Goal: Find specific page/section: Find specific page/section

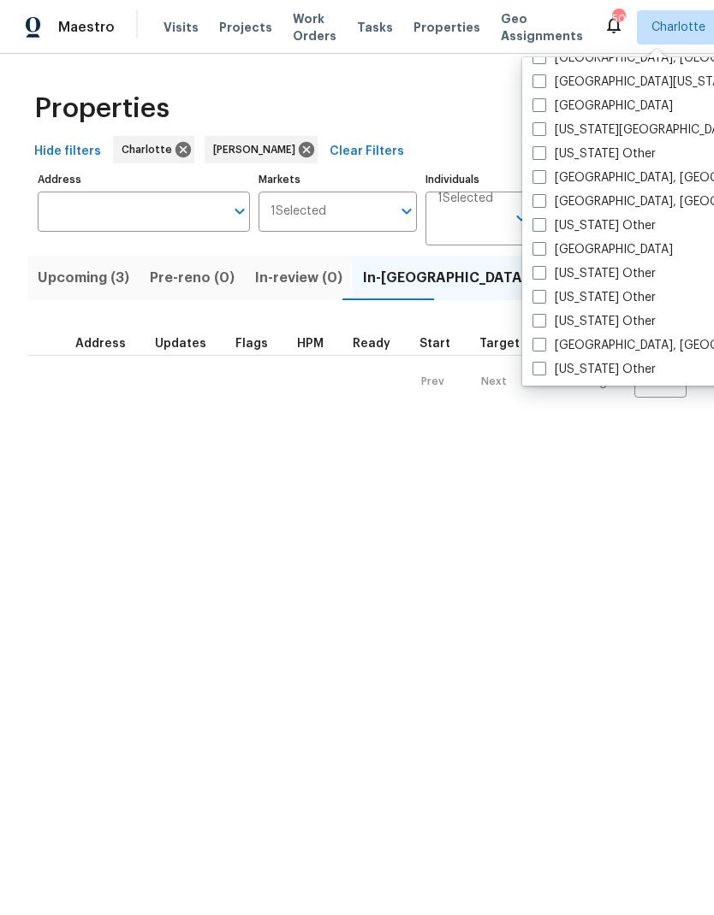
scroll to position [680, 0]
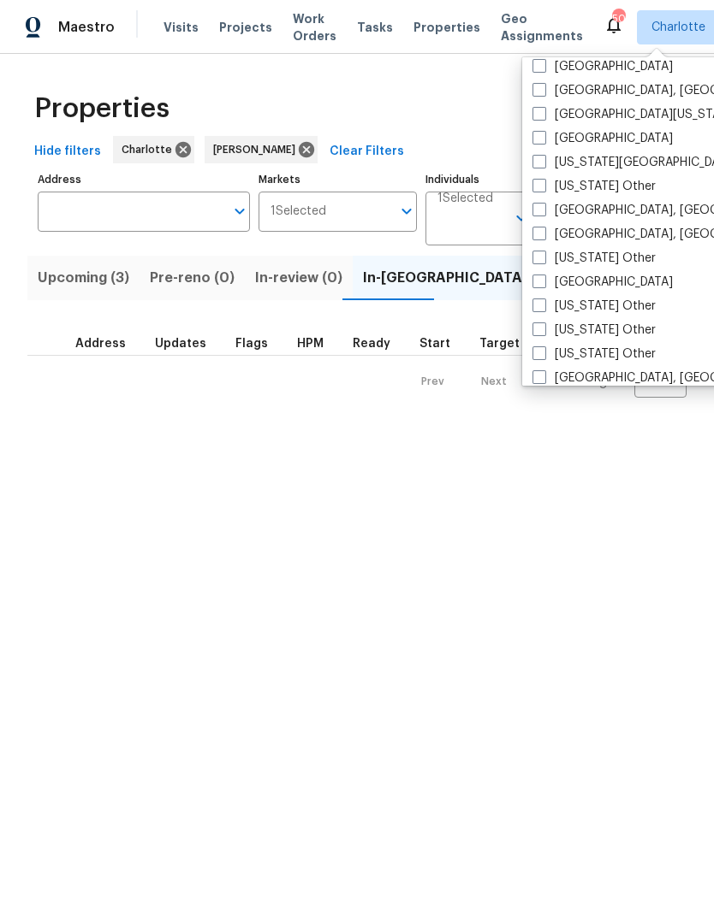
click at [542, 209] on span at bounding box center [539, 210] width 14 height 14
click at [542, 209] on input "[GEOGRAPHIC_DATA], [GEOGRAPHIC_DATA]" at bounding box center [537, 207] width 11 height 11
checkbox input "true"
click at [545, 234] on span at bounding box center [539, 234] width 14 height 14
click at [543, 234] on input "[GEOGRAPHIC_DATA], [GEOGRAPHIC_DATA]" at bounding box center [537, 231] width 11 height 11
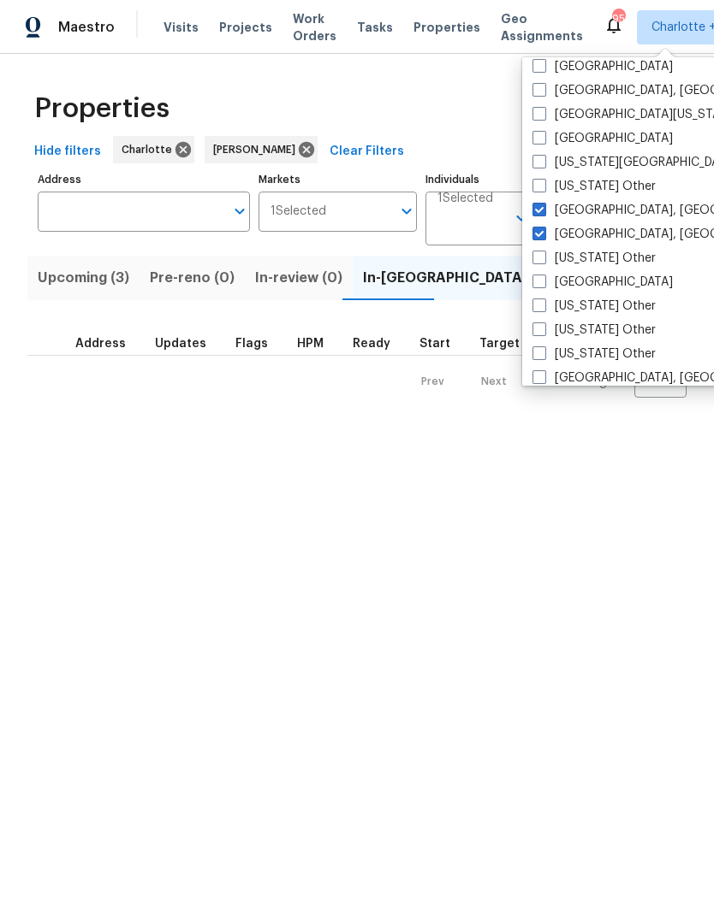
checkbox input "true"
click at [551, 425] on html "Maestro Visits Projects Work Orders Tasks Properties Geo Assignments 108 Charlo…" at bounding box center [357, 212] width 714 height 425
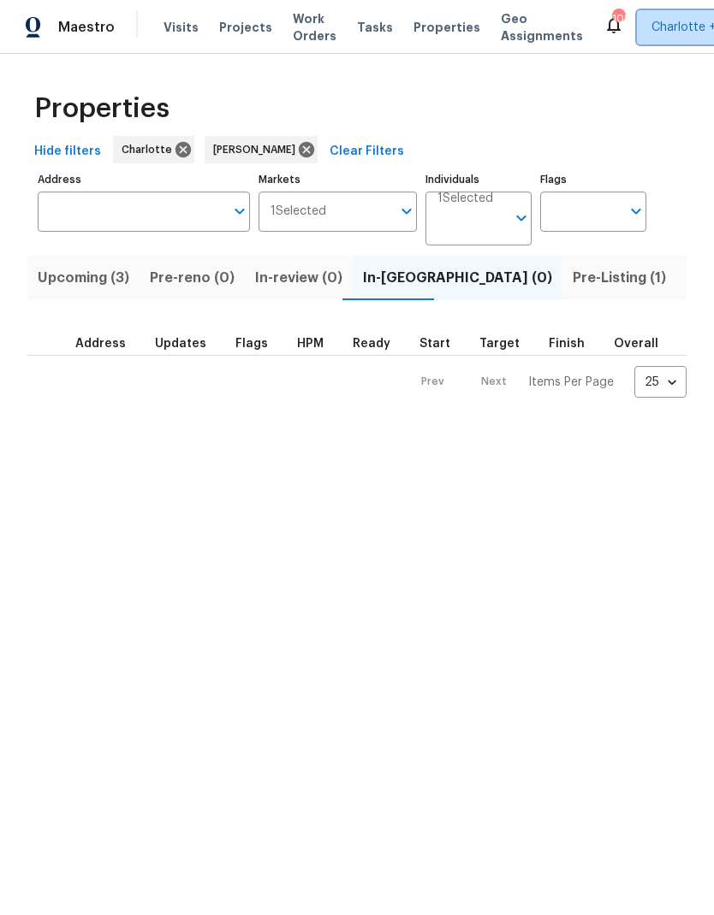
click at [658, 29] on span "Charlotte + 2" at bounding box center [688, 27] width 75 height 17
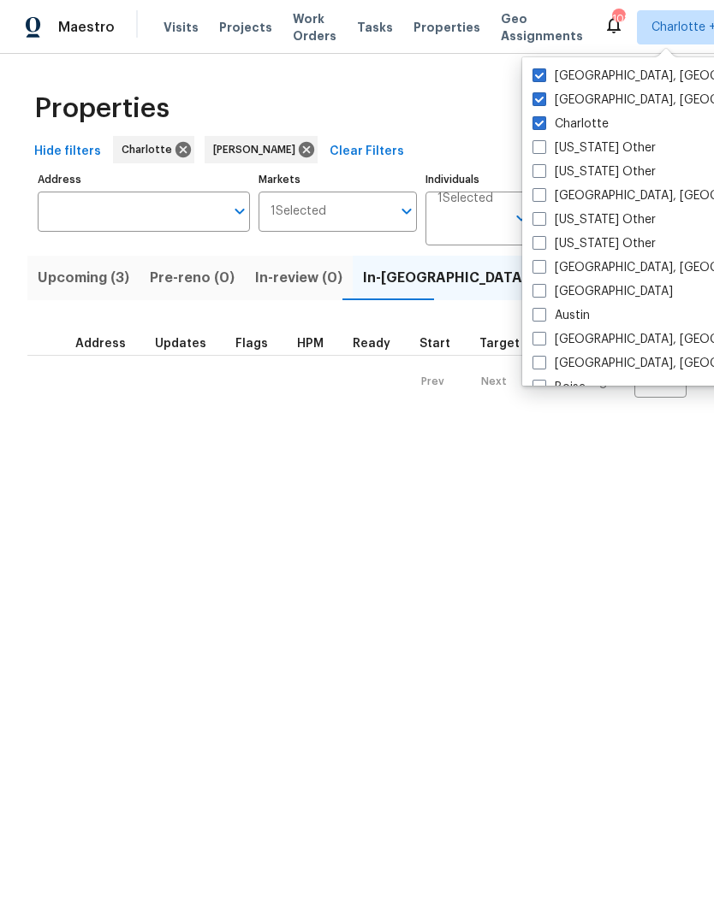
click at [549, 95] on label "[GEOGRAPHIC_DATA], [GEOGRAPHIC_DATA]" at bounding box center [664, 100] width 265 height 17
click at [543, 95] on input "[GEOGRAPHIC_DATA], [GEOGRAPHIC_DATA]" at bounding box center [537, 97] width 11 height 11
checkbox input "false"
click at [550, 118] on label "Charlotte" at bounding box center [570, 123] width 76 height 17
click at [543, 118] on input "Charlotte" at bounding box center [537, 120] width 11 height 11
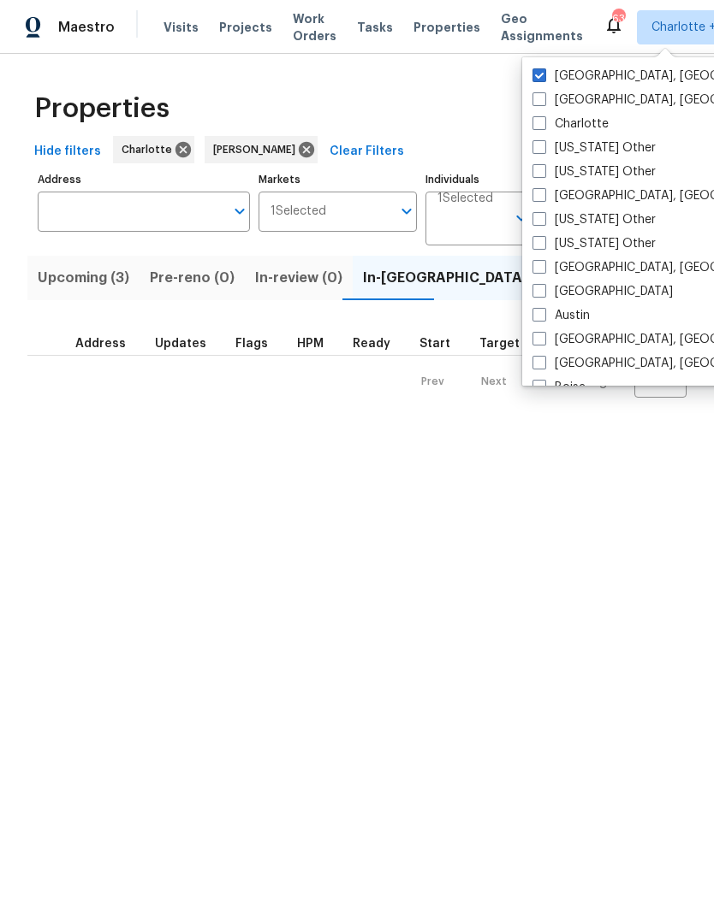
checkbox input "false"
click at [83, 425] on html "Maestro Visits Projects Work Orders Tasks Properties Geo Assignments 13 [GEOGRA…" at bounding box center [357, 212] width 714 height 425
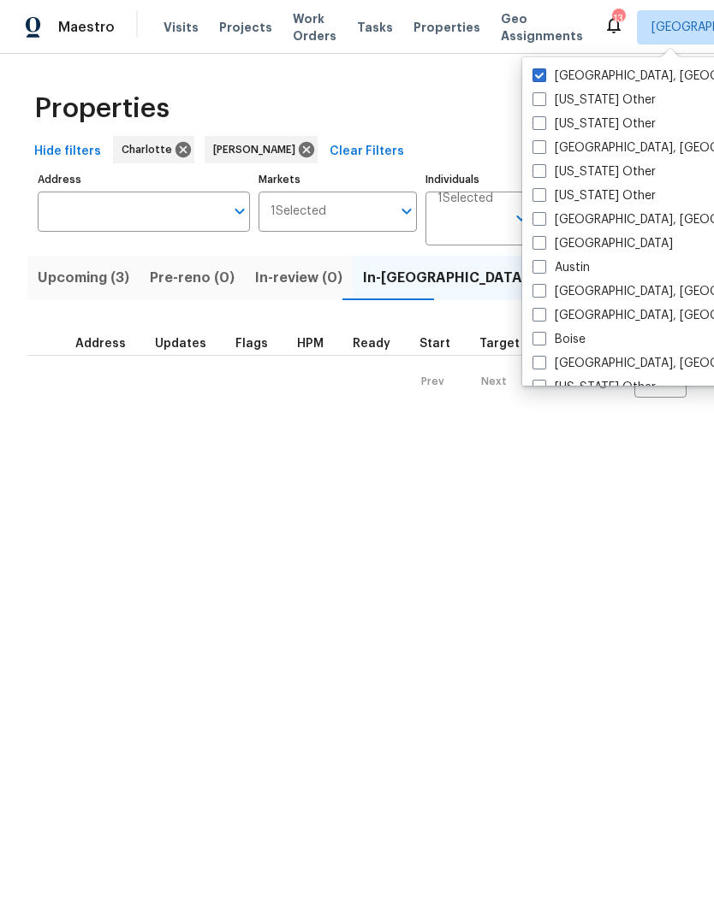
click at [539, 75] on span at bounding box center [539, 75] width 14 height 14
click at [539, 75] on input "[GEOGRAPHIC_DATA], [GEOGRAPHIC_DATA]" at bounding box center [537, 73] width 11 height 11
checkbox input "false"
checkbox input "true"
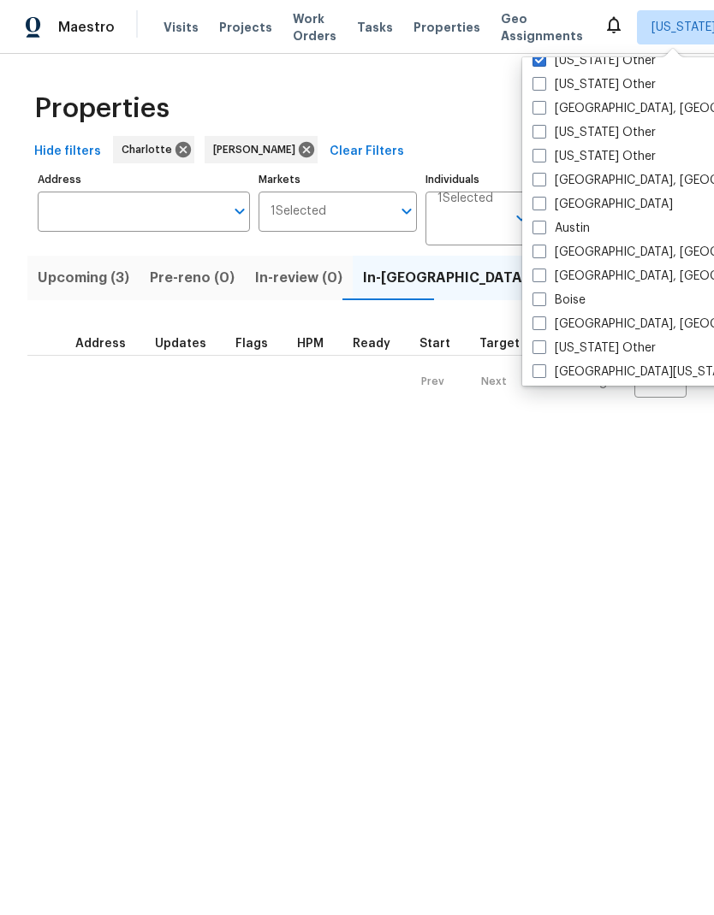
scroll to position [110, 0]
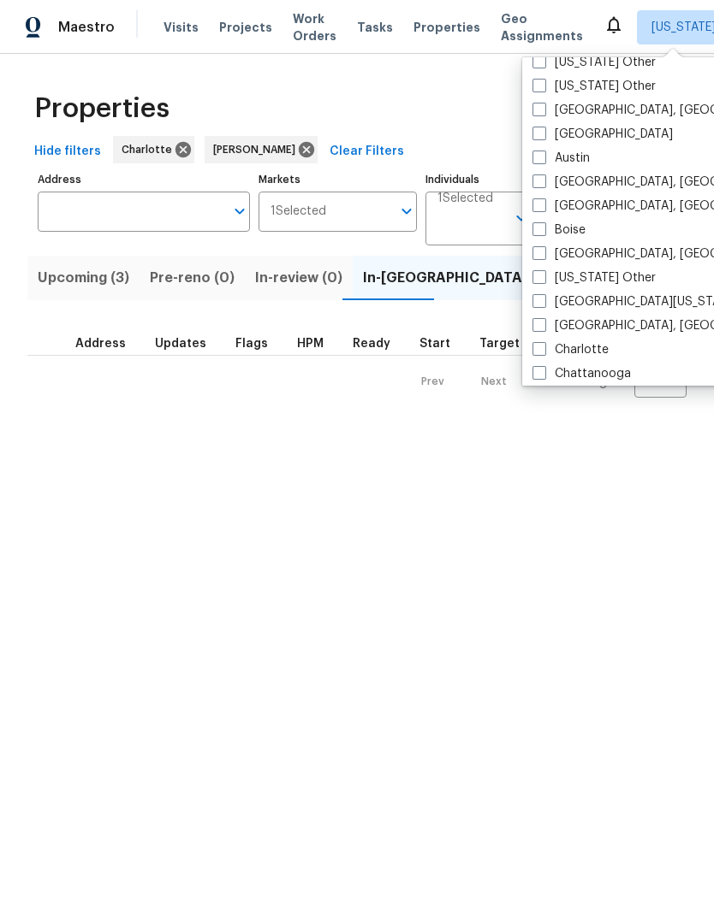
click at [544, 346] on span at bounding box center [539, 349] width 14 height 14
click at [543, 346] on input "Charlotte" at bounding box center [537, 346] width 11 height 11
checkbox input "true"
click at [91, 425] on html "Maestro Visits Projects Work Orders Tasks Properties Geo Assignments 50 [US_STA…" at bounding box center [357, 212] width 714 height 425
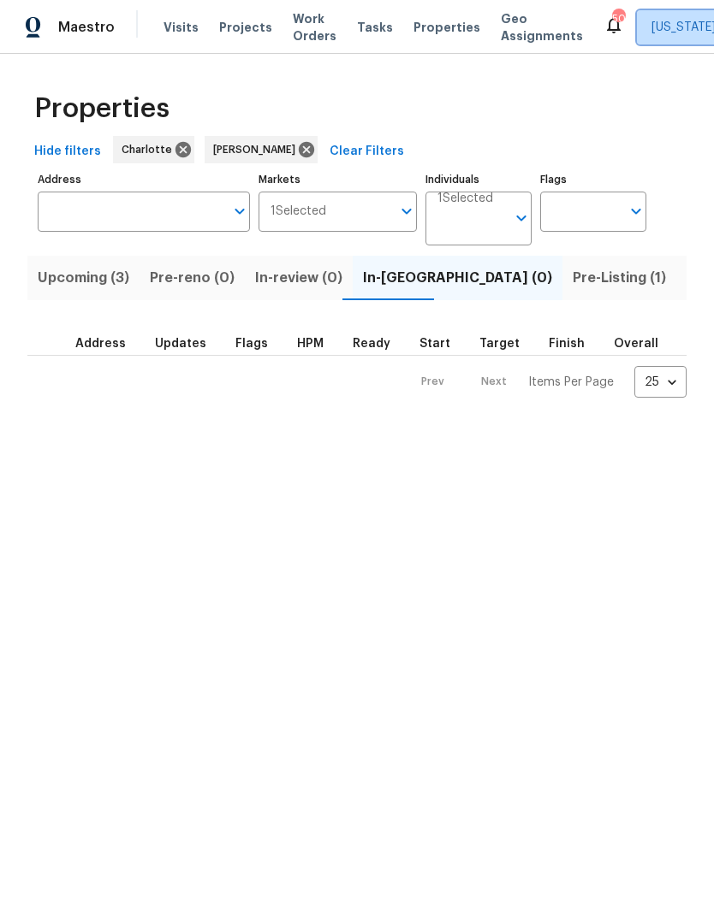
click at [689, 27] on span "[US_STATE] Other + 1" at bounding box center [711, 27] width 120 height 17
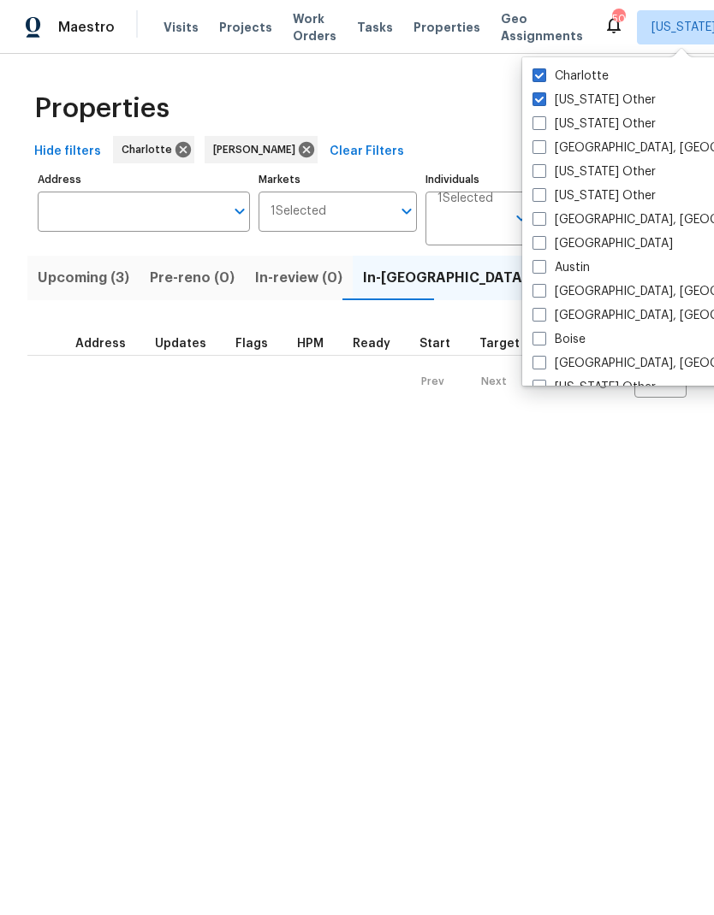
click at [541, 103] on span at bounding box center [539, 99] width 14 height 14
click at [541, 103] on input "[US_STATE] Other" at bounding box center [537, 97] width 11 height 11
checkbox input "false"
click at [85, 425] on html "Maestro Visits Projects Work Orders Tasks Properties Geo Assignments 50 [PERSON…" at bounding box center [357, 212] width 714 height 425
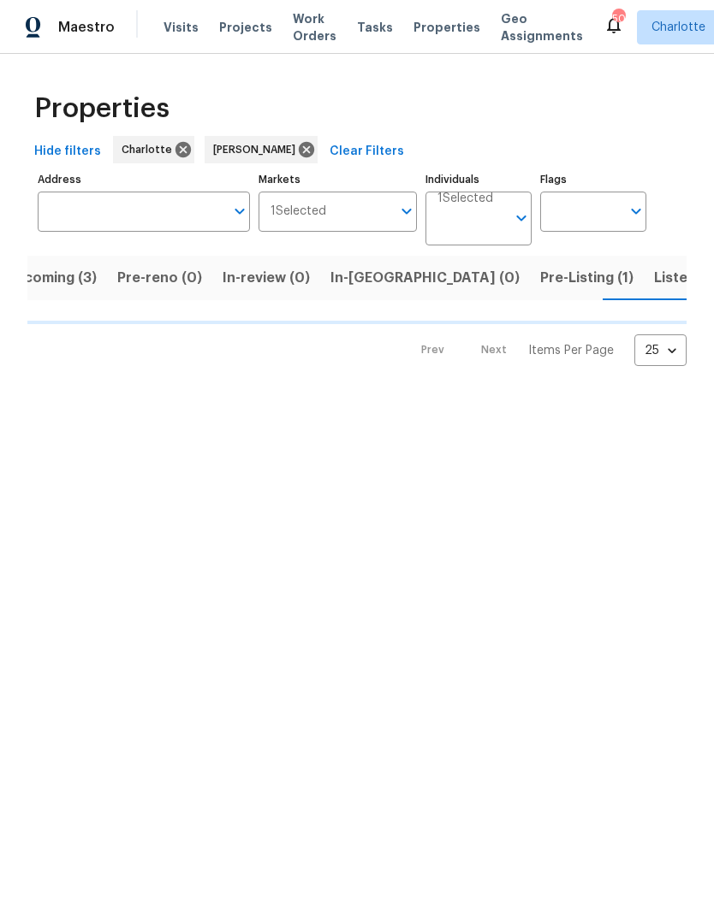
scroll to position [0, 33]
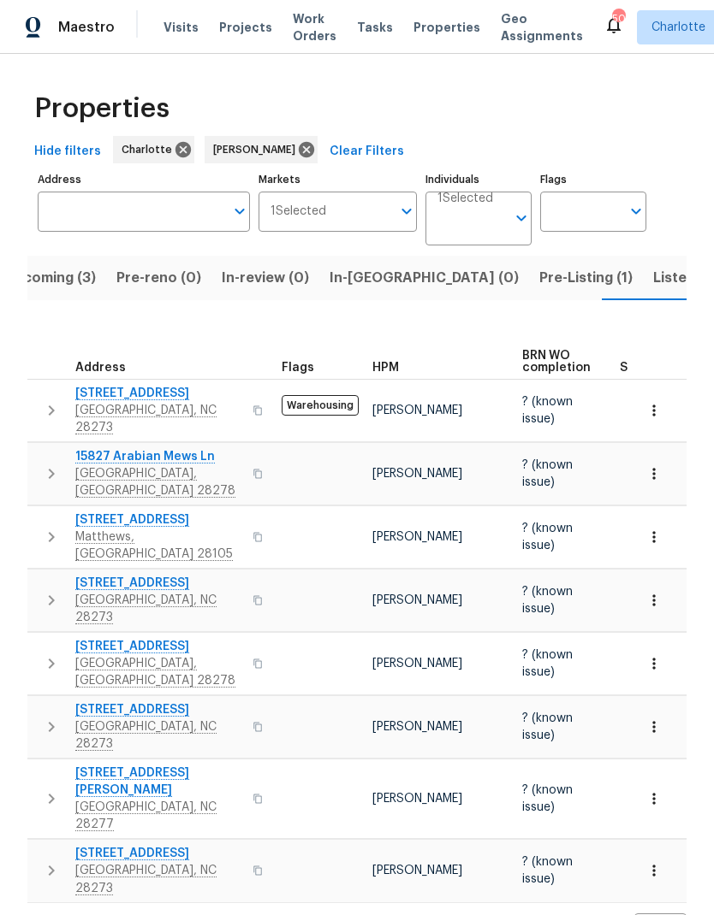
click at [539, 287] on span "Pre-Listing (1)" at bounding box center [585, 278] width 93 height 24
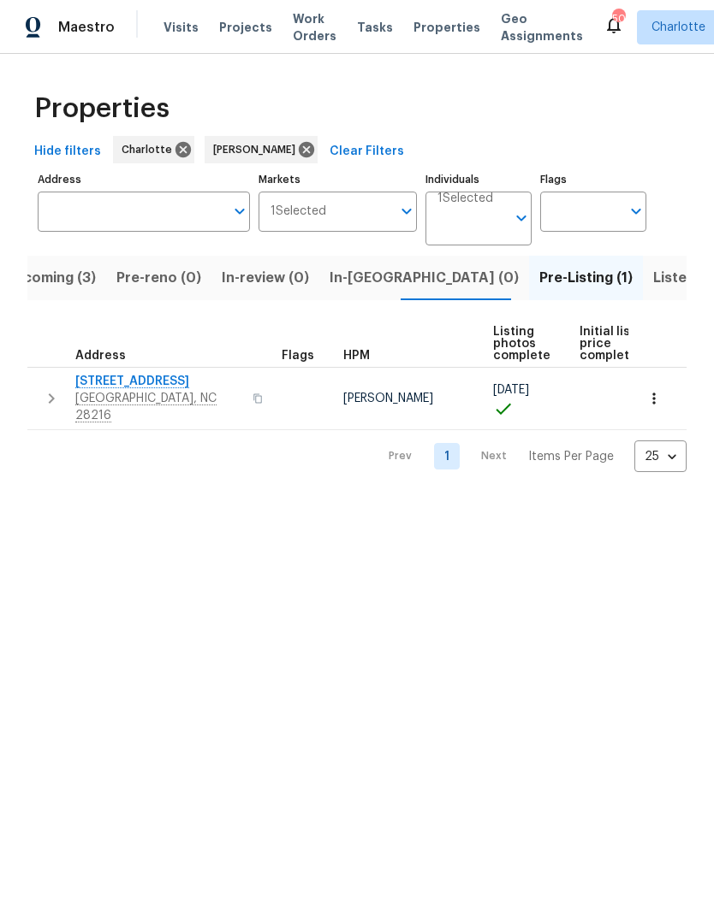
click at [649, 390] on icon "button" at bounding box center [653, 398] width 17 height 17
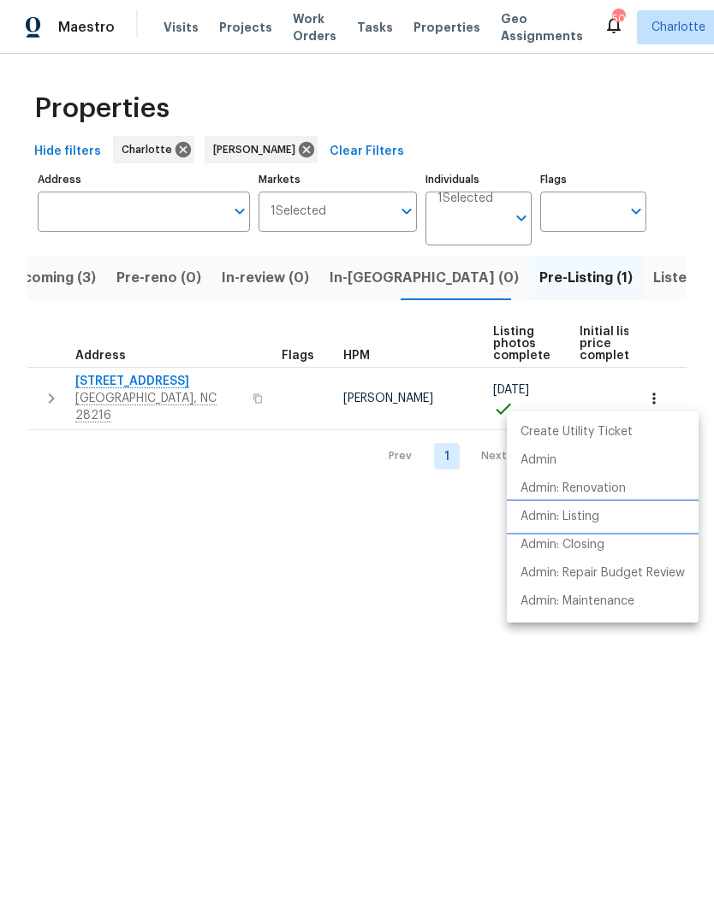
click at [588, 521] on p "Admin: Listing" at bounding box center [559, 517] width 79 height 18
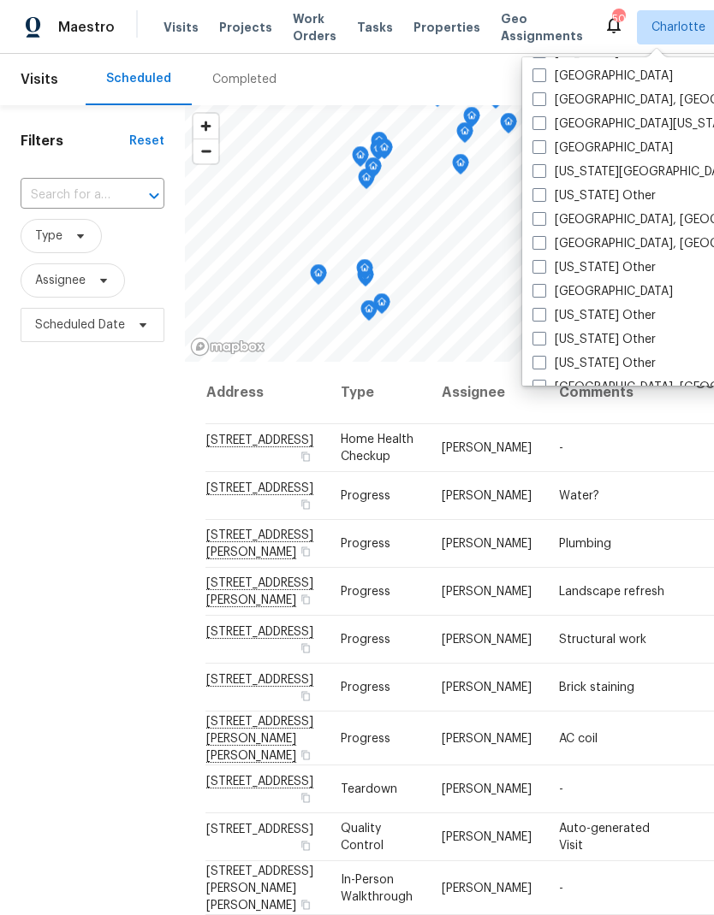
scroll to position [678, 0]
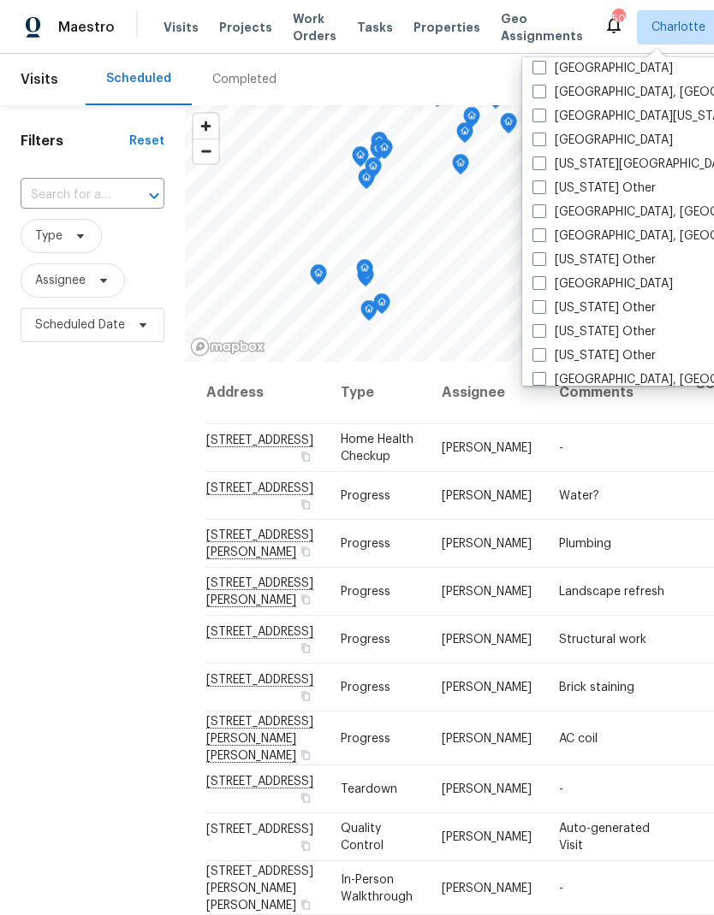
click at [546, 213] on label "[GEOGRAPHIC_DATA], [GEOGRAPHIC_DATA]" at bounding box center [664, 212] width 265 height 17
click at [543, 213] on input "[GEOGRAPHIC_DATA], [GEOGRAPHIC_DATA]" at bounding box center [537, 209] width 11 height 11
checkbox input "true"
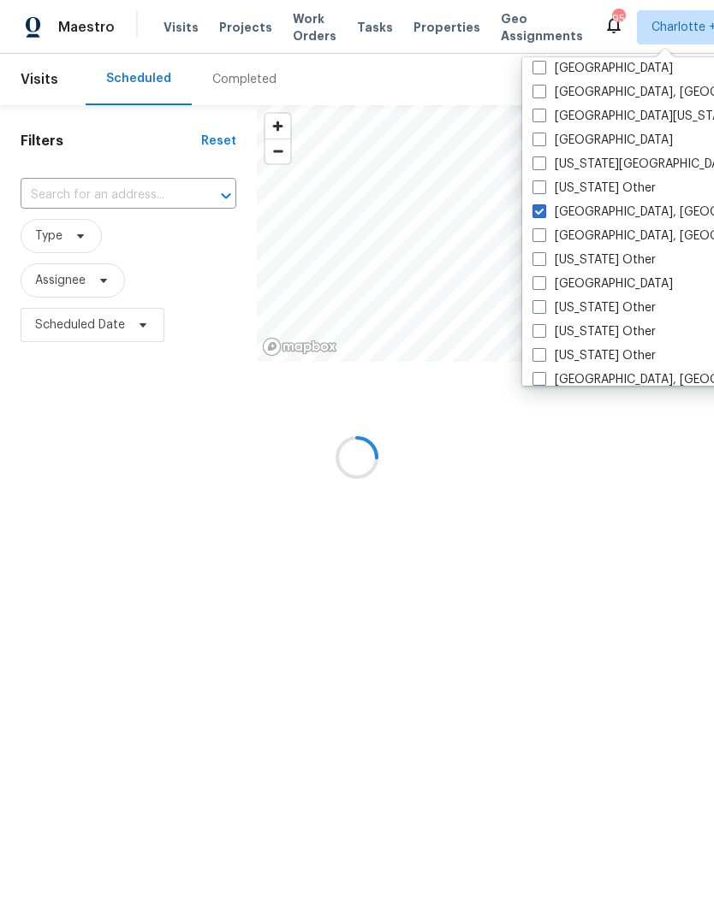
click at [543, 242] on label "[GEOGRAPHIC_DATA], [GEOGRAPHIC_DATA]" at bounding box center [664, 236] width 265 height 17
click at [543, 239] on input "[GEOGRAPHIC_DATA], [GEOGRAPHIC_DATA]" at bounding box center [537, 233] width 11 height 11
checkbox input "true"
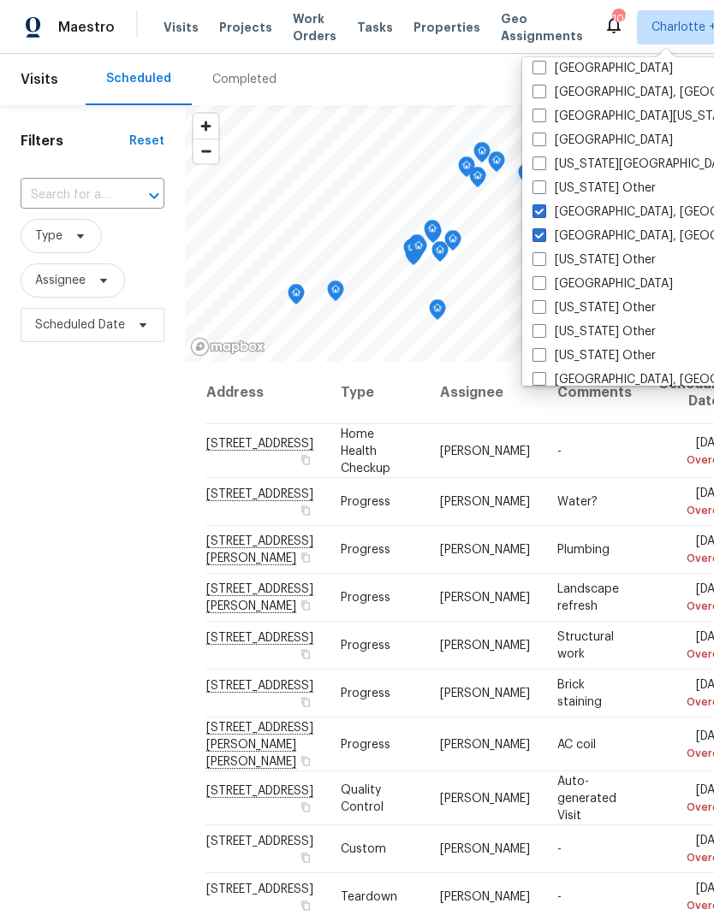
click at [86, 484] on div "Filters Reset ​ Type Assignee Scheduled Date" at bounding box center [92, 599] width 185 height 989
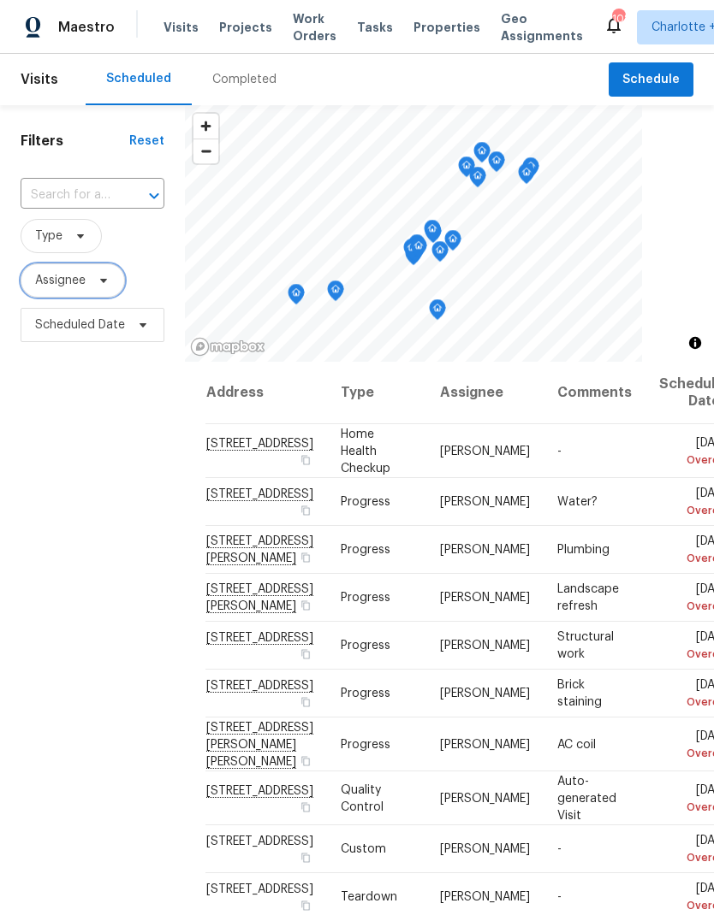
click at [108, 281] on icon at bounding box center [104, 281] width 14 height 14
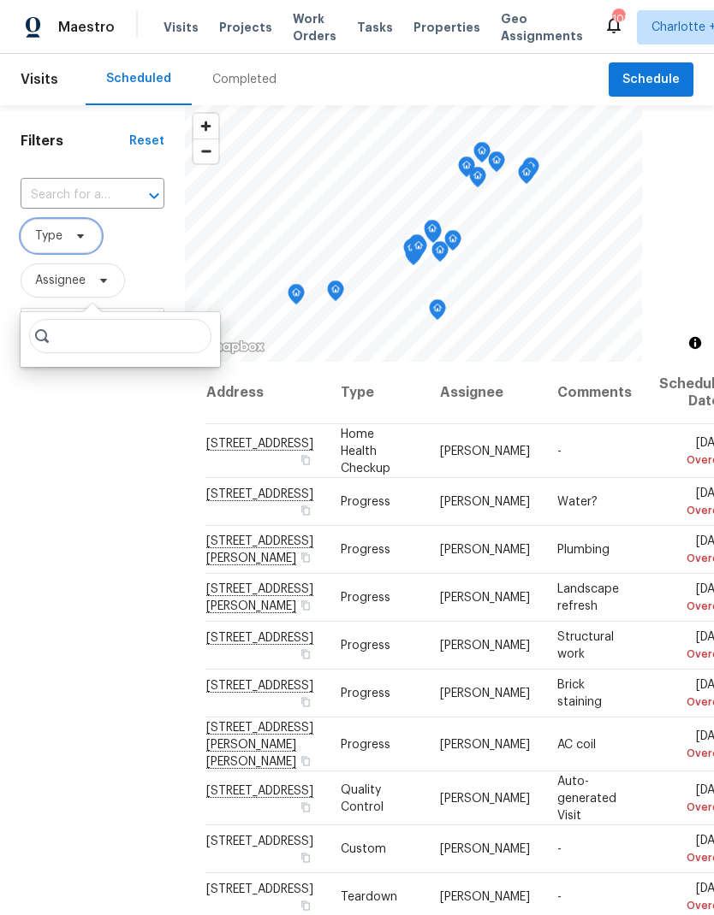
click at [86, 247] on span "Type" at bounding box center [61, 236] width 81 height 34
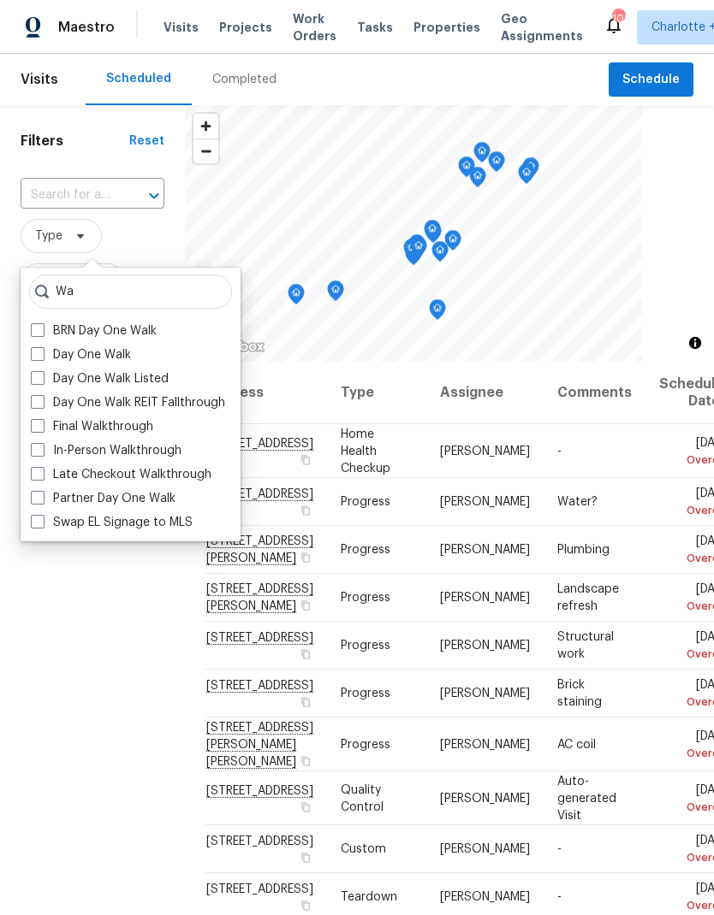
type input "Wa"
click at [45, 455] on label "In-Person Walkthrough" at bounding box center [106, 450] width 151 height 17
click at [42, 453] on input "In-Person Walkthrough" at bounding box center [36, 447] width 11 height 11
checkbox input "true"
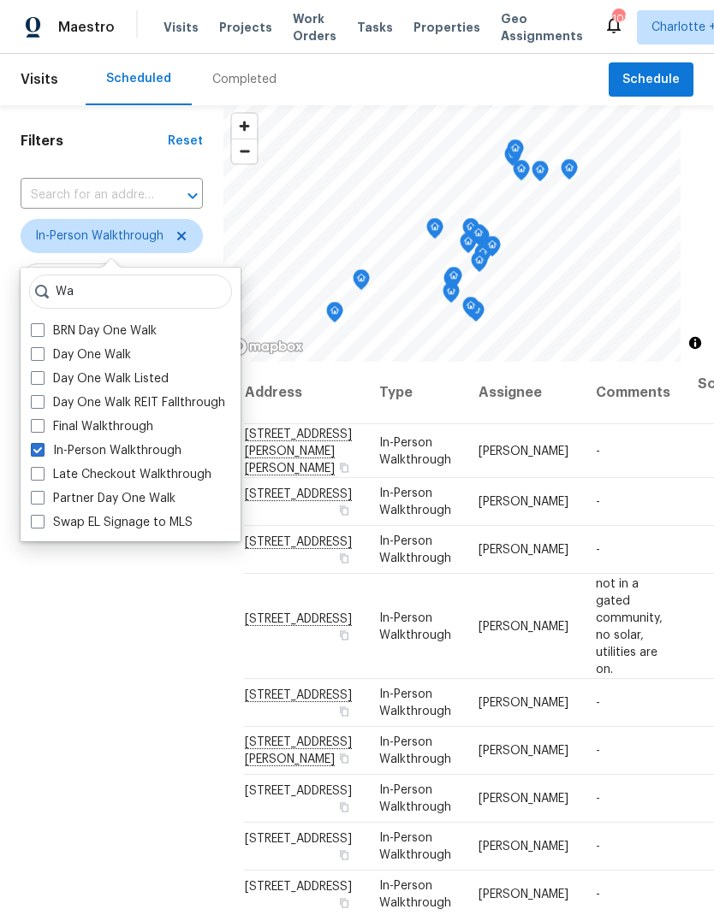
click at [54, 564] on div "Filters Reset ​ In-Person Walkthrough Assignee Scheduled Date" at bounding box center [111, 599] width 223 height 989
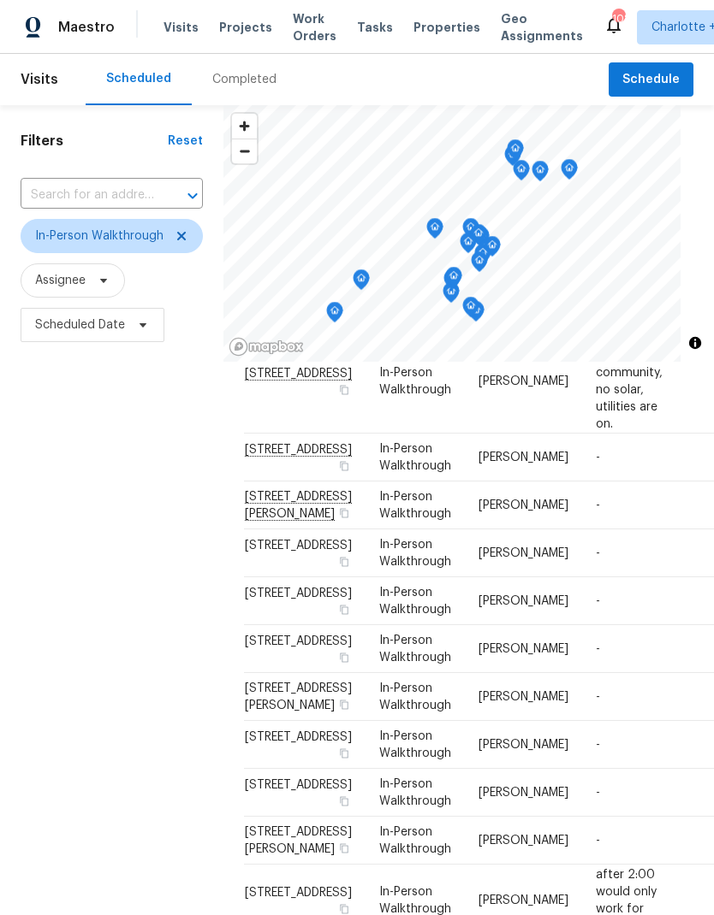
click at [67, 558] on div "Filters Reset ​ In-Person Walkthrough Assignee Scheduled Date" at bounding box center [111, 599] width 223 height 989
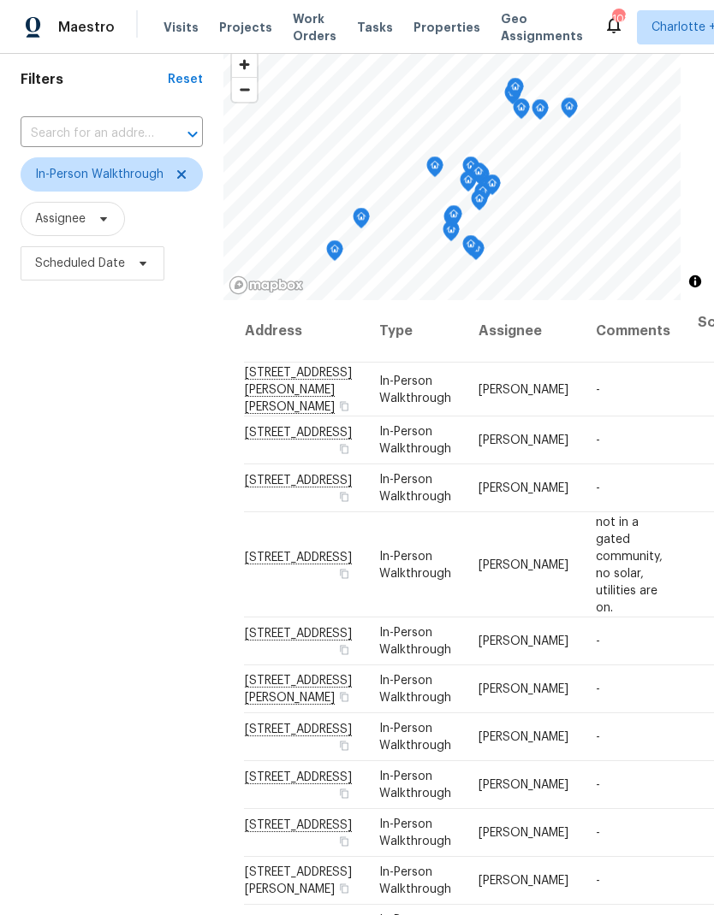
click at [65, 547] on div "Filters Reset ​ In-Person Walkthrough Assignee Scheduled Date" at bounding box center [111, 538] width 223 height 989
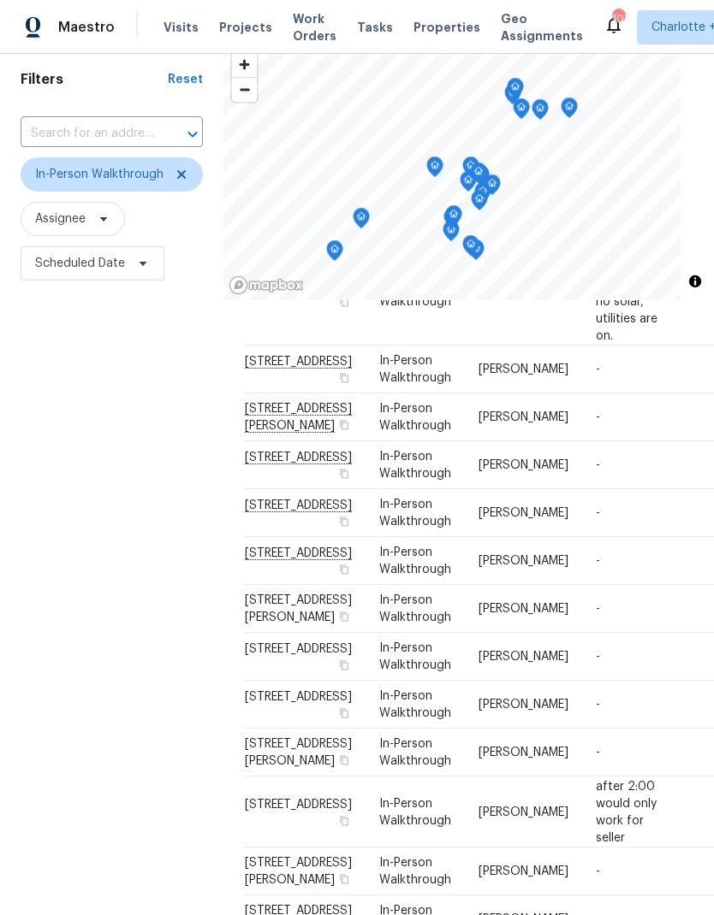
click at [70, 549] on div "Filters Reset ​ In-Person Walkthrough Assignee Scheduled Date" at bounding box center [111, 538] width 223 height 989
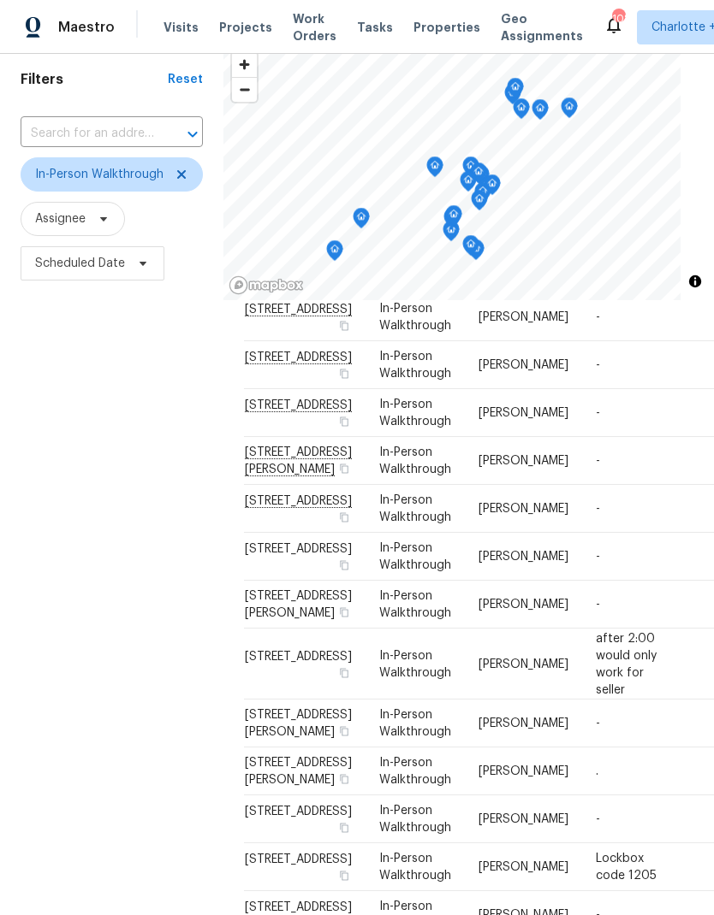
scroll to position [429, 0]
click at [67, 537] on div "Filters Reset ​ In-Person Walkthrough Assignee Scheduled Date" at bounding box center [111, 538] width 223 height 989
click at [70, 548] on div "Filters Reset ​ In-Person Walkthrough Assignee Scheduled Date" at bounding box center [111, 538] width 223 height 989
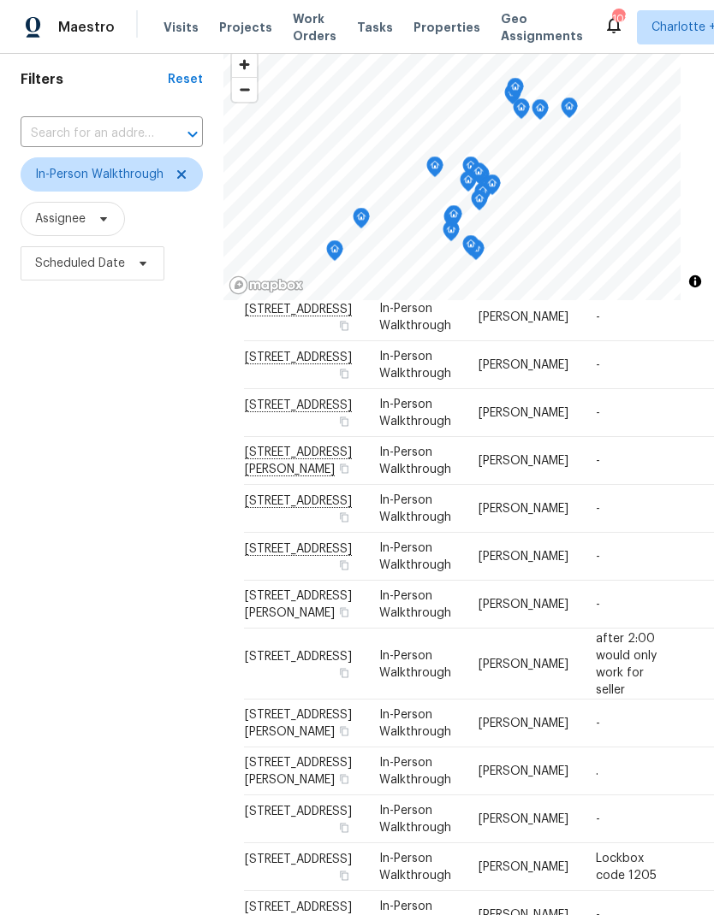
click at [70, 548] on div "Filters Reset ​ In-Person Walkthrough Assignee Scheduled Date" at bounding box center [111, 538] width 223 height 989
click at [71, 546] on div "Filters Reset ​ In-Person Walkthrough Assignee Scheduled Date" at bounding box center [111, 538] width 223 height 989
click at [71, 550] on div "Filters Reset ​ In-Person Walkthrough Assignee Scheduled Date" at bounding box center [111, 538] width 223 height 989
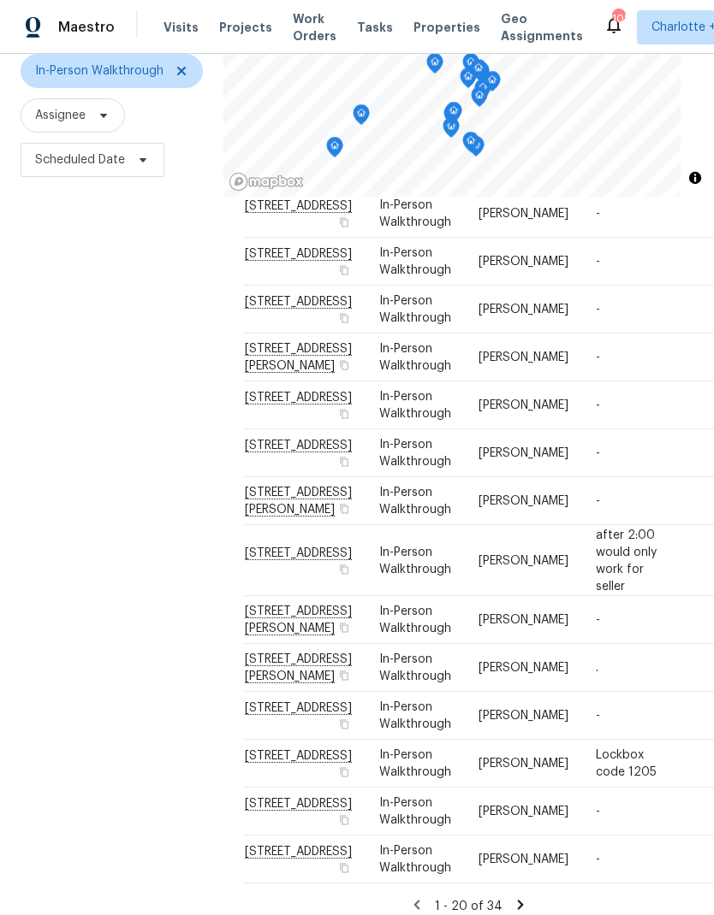
scroll to position [68, 0]
click at [68, 546] on div "Filters Reset ​ In-Person Walkthrough Assignee Scheduled Date" at bounding box center [111, 434] width 223 height 989
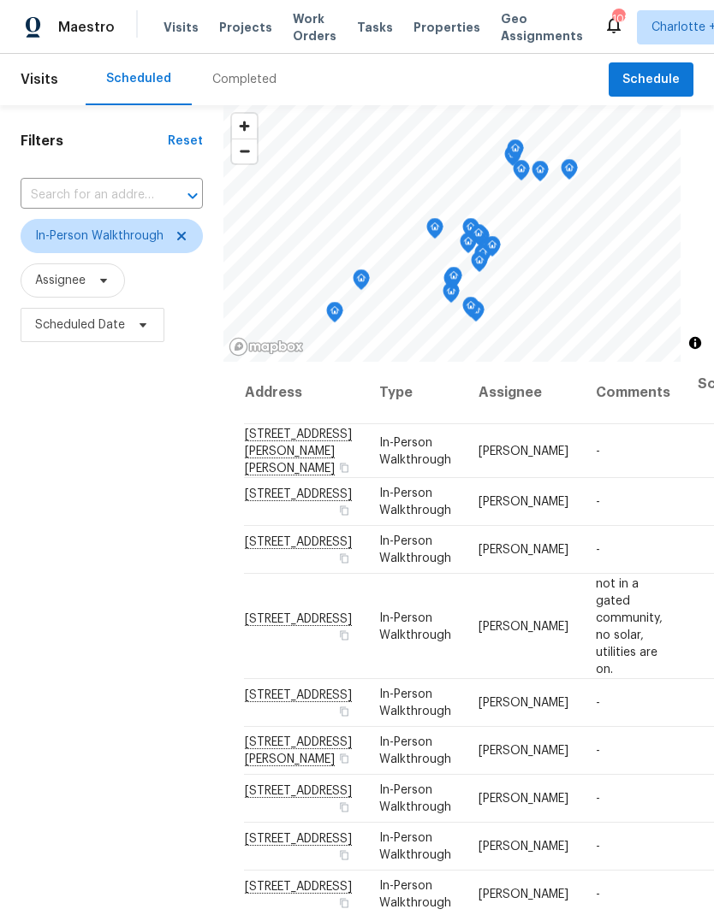
scroll to position [0, 0]
click at [651, 33] on span "Charlotte + 2" at bounding box center [688, 27] width 75 height 17
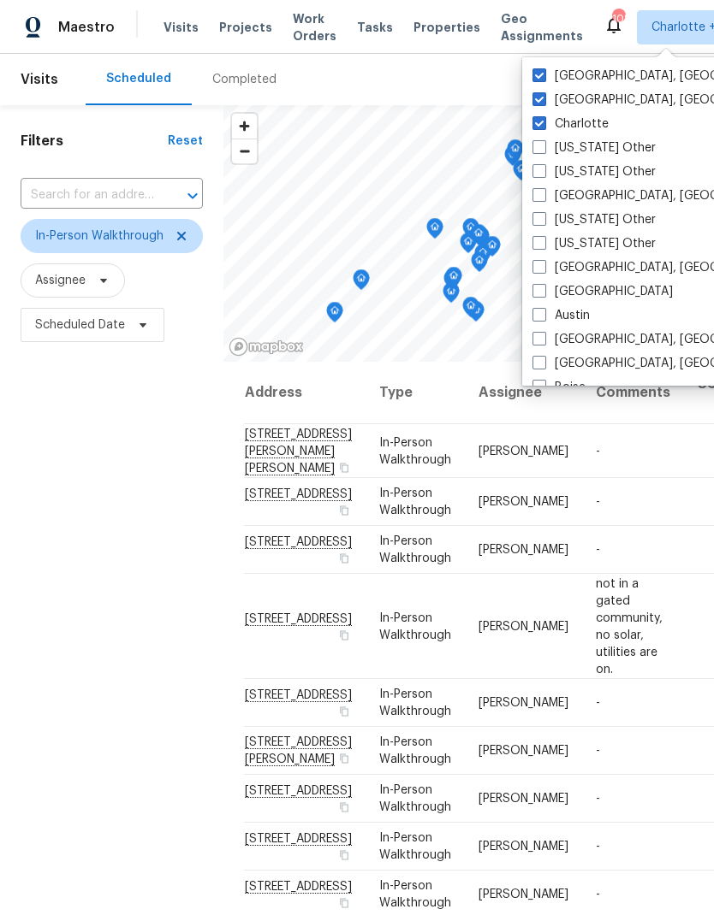
click at [546, 74] on label "[GEOGRAPHIC_DATA], [GEOGRAPHIC_DATA]" at bounding box center [664, 76] width 265 height 17
click at [543, 74] on input "[GEOGRAPHIC_DATA], [GEOGRAPHIC_DATA]" at bounding box center [537, 73] width 11 height 11
checkbox input "false"
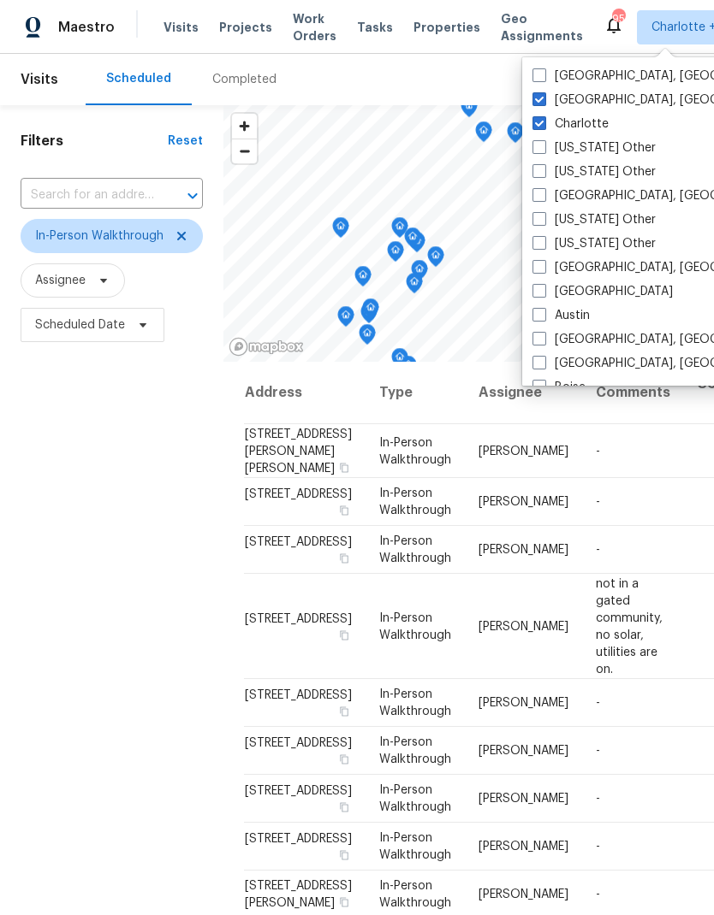
click at [540, 97] on span at bounding box center [539, 99] width 14 height 14
click at [540, 97] on input "[GEOGRAPHIC_DATA], [GEOGRAPHIC_DATA]" at bounding box center [537, 97] width 11 height 11
checkbox input "false"
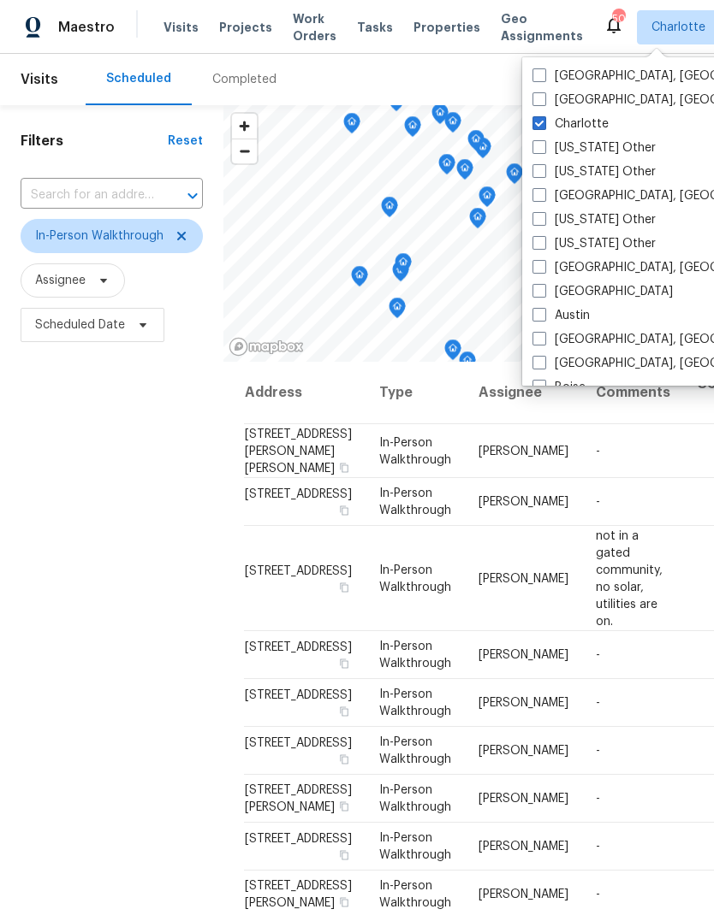
click at [74, 566] on div "Filters Reset ​ In-Person Walkthrough Assignee Scheduled Date" at bounding box center [111, 599] width 223 height 989
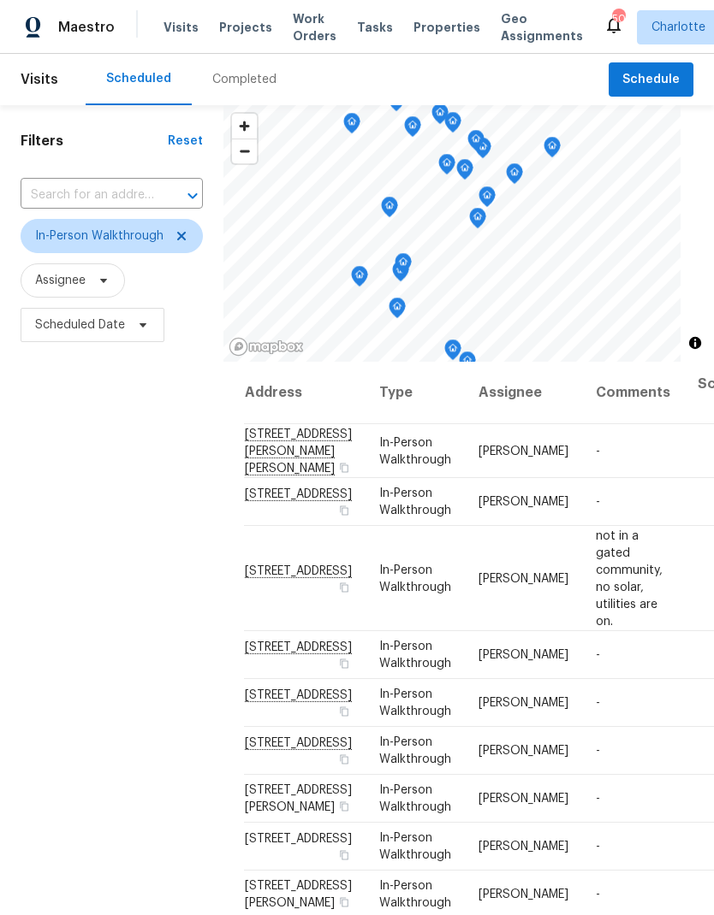
click at [294, 20] on span "Work Orders" at bounding box center [315, 27] width 44 height 34
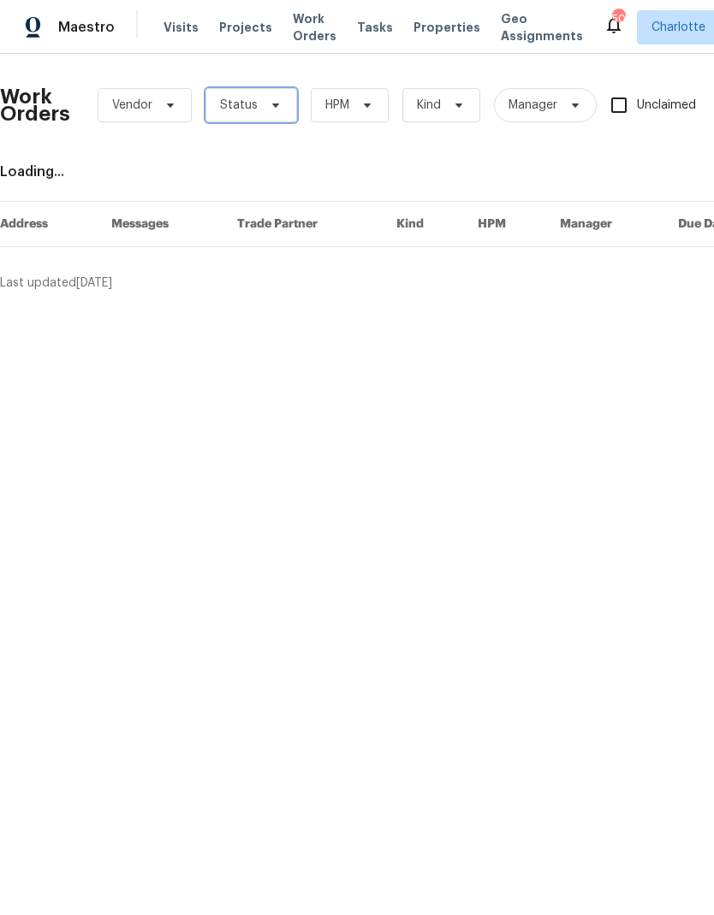
click at [269, 99] on icon at bounding box center [276, 105] width 14 height 14
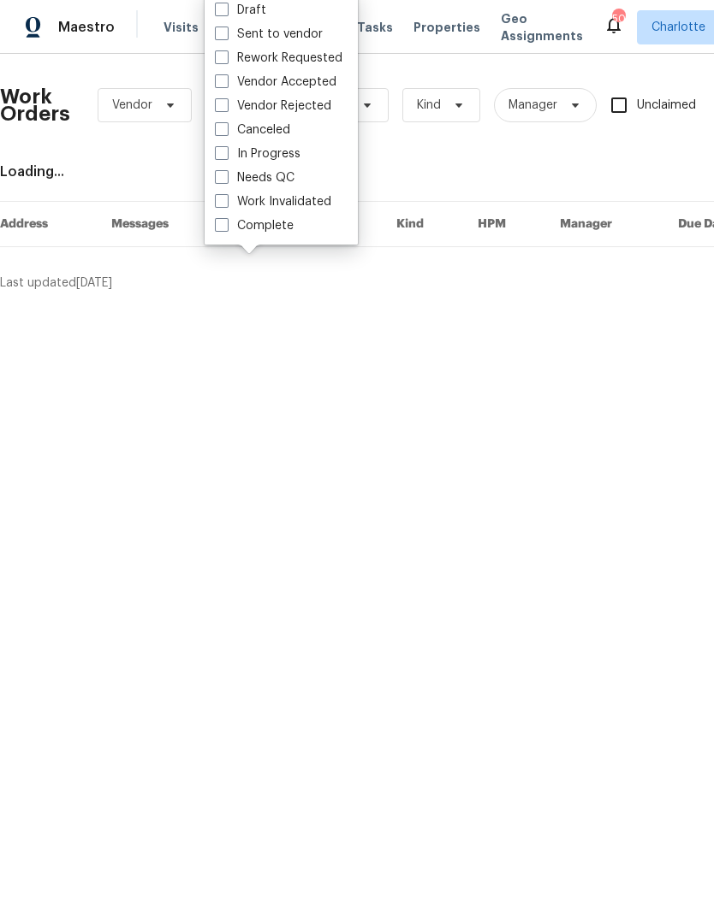
click at [289, 184] on label "Needs QC" at bounding box center [255, 177] width 80 height 17
click at [226, 181] on input "Needs QC" at bounding box center [220, 174] width 11 height 11
checkbox input "true"
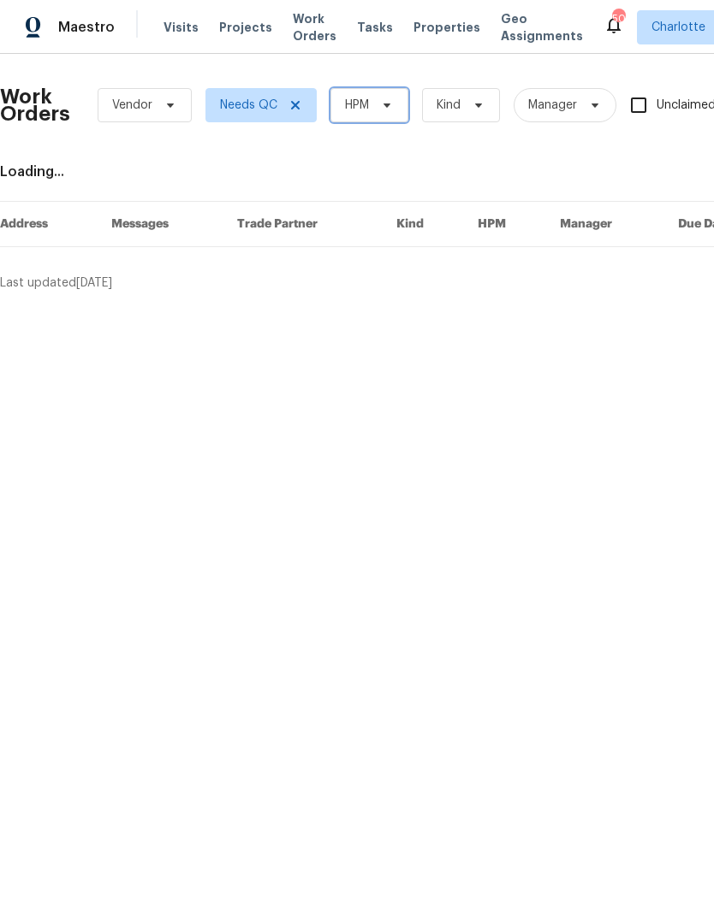
click at [378, 121] on span "HPM" at bounding box center [369, 105] width 78 height 34
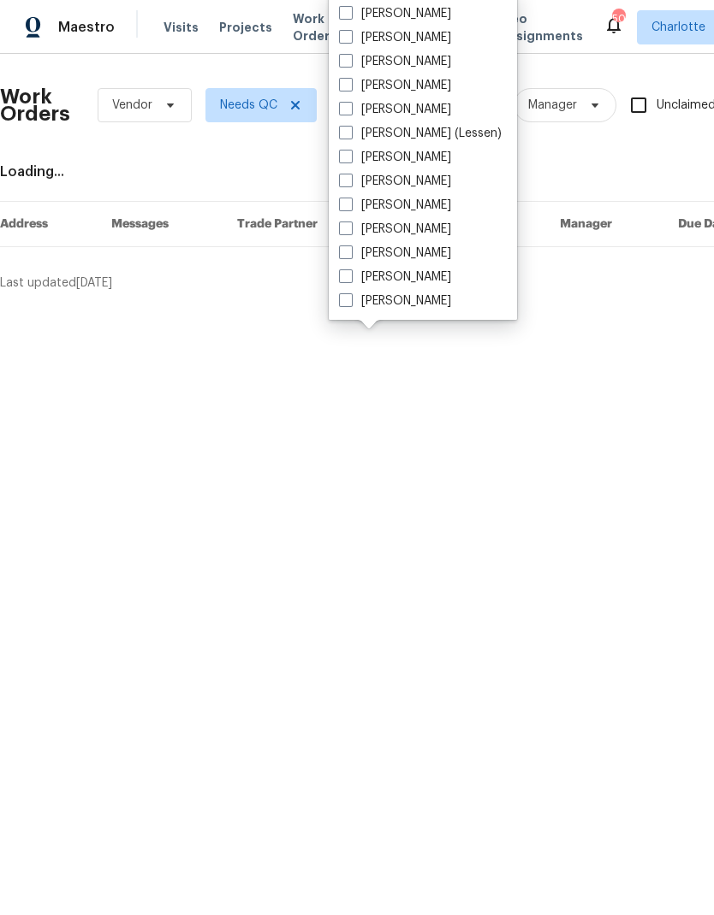
scroll to position [212, 0]
click at [416, 308] on label "[PERSON_NAME]" at bounding box center [395, 301] width 112 height 17
click at [350, 304] on input "[PERSON_NAME]" at bounding box center [344, 298] width 11 height 11
checkbox input "true"
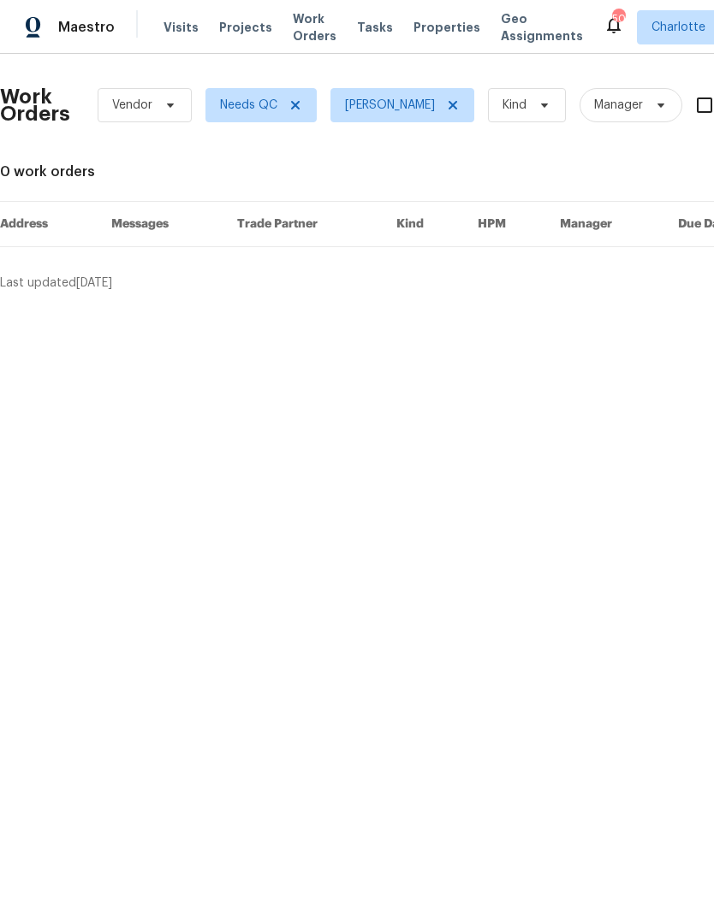
click at [99, 38] on div "Maestro" at bounding box center [57, 27] width 115 height 34
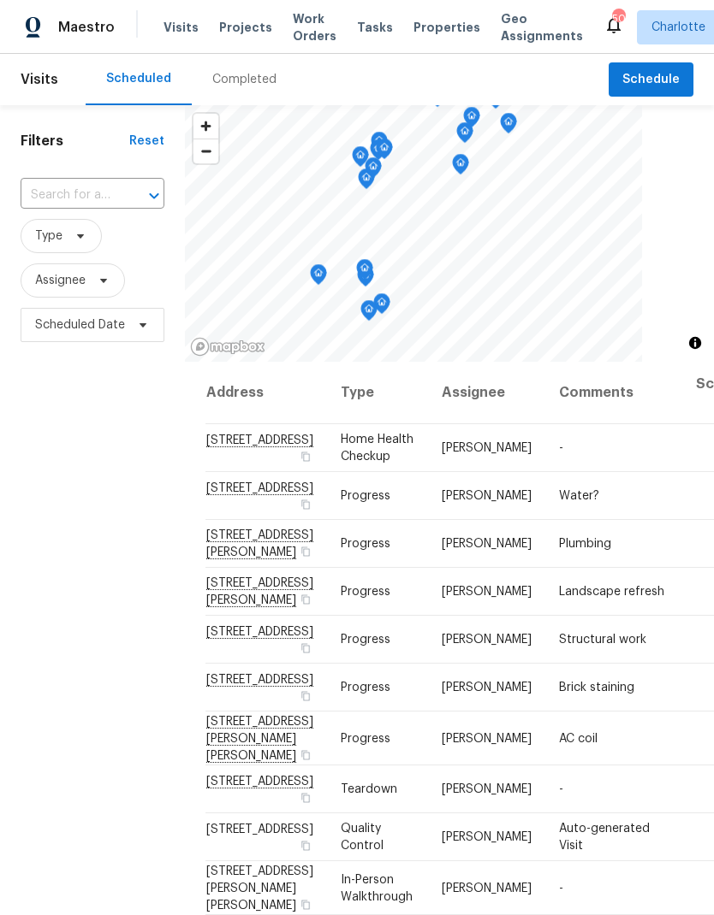
click at [45, 515] on div "Filters Reset ​ Type Assignee Scheduled Date" at bounding box center [92, 599] width 185 height 989
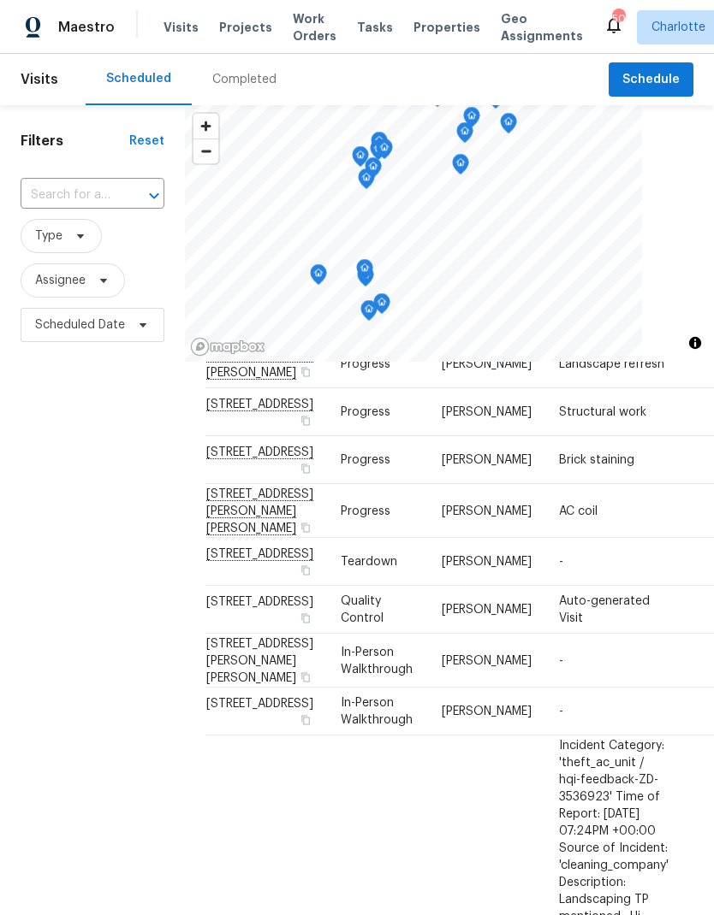
scroll to position [234, -2]
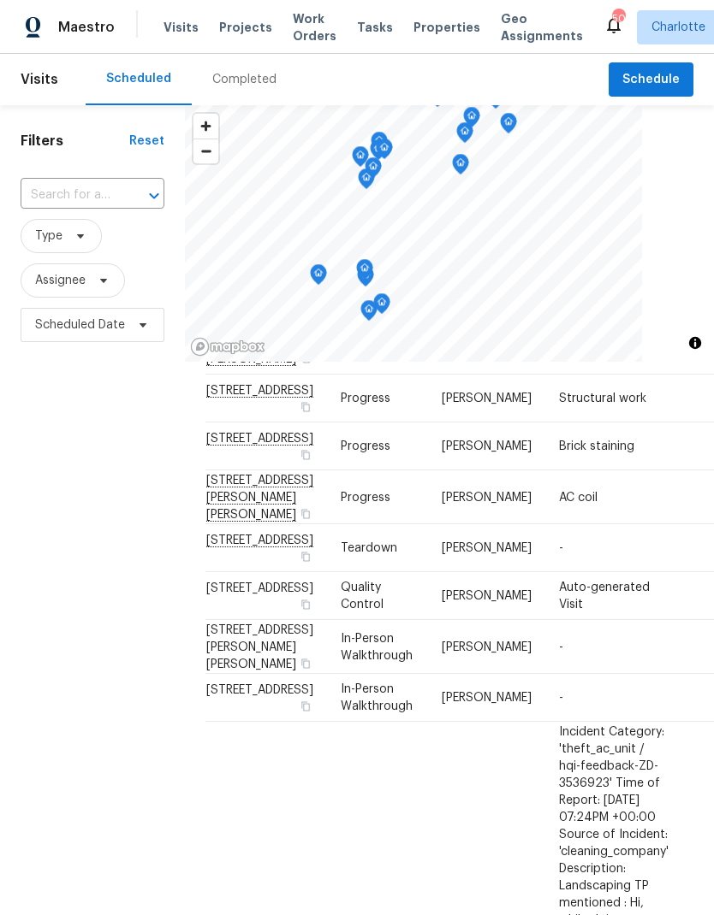
click at [49, 533] on div "Filters Reset ​ Type Assignee Scheduled Date" at bounding box center [92, 599] width 185 height 989
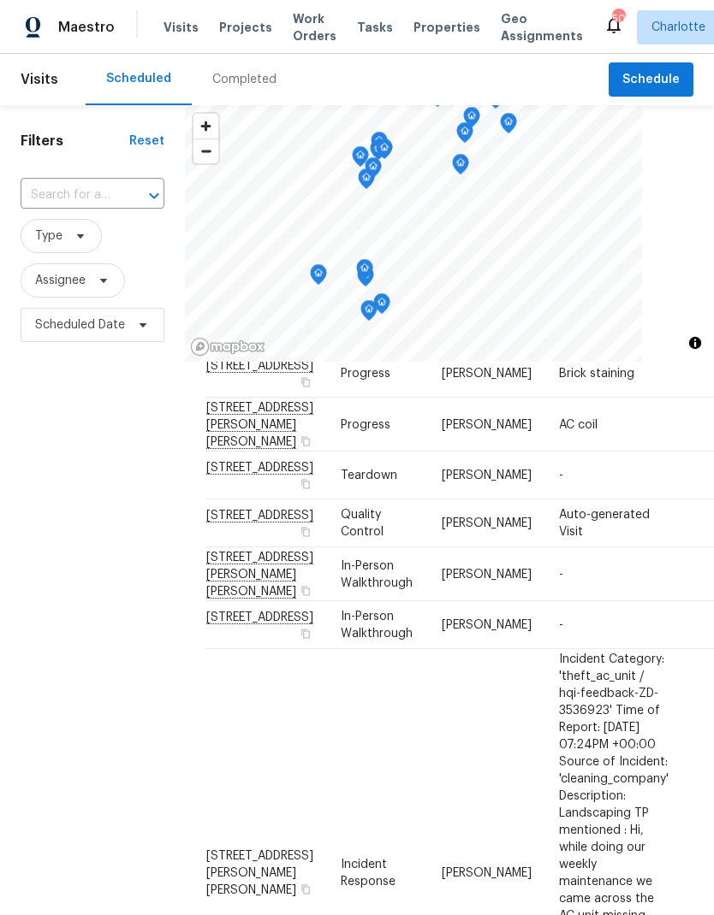
scroll to position [315, 0]
click at [44, 536] on div "Filters Reset ​ Type Assignee Scheduled Date" at bounding box center [92, 599] width 185 height 989
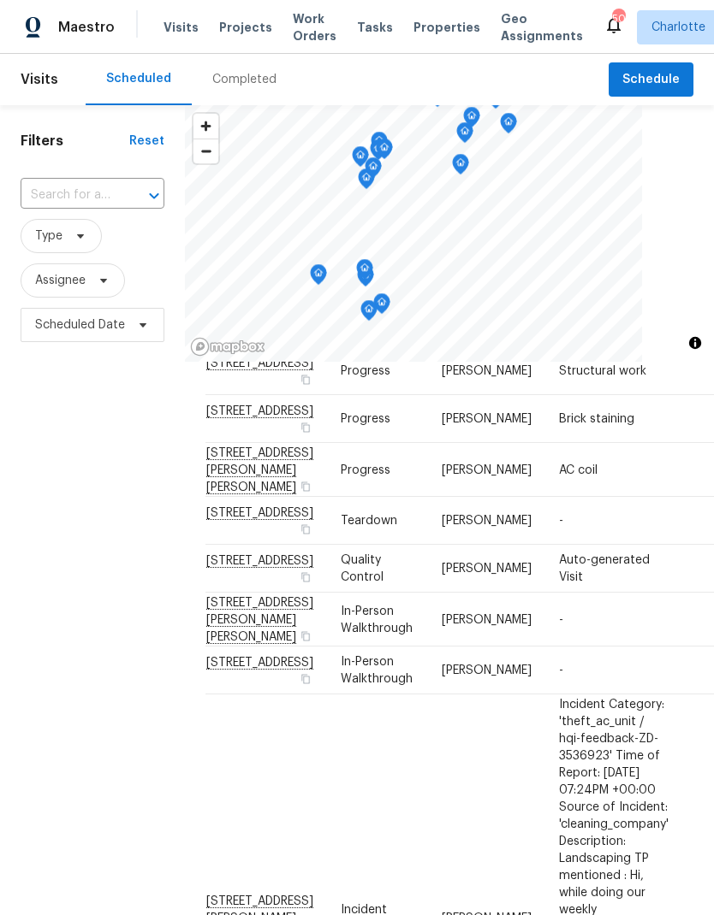
scroll to position [264, -1]
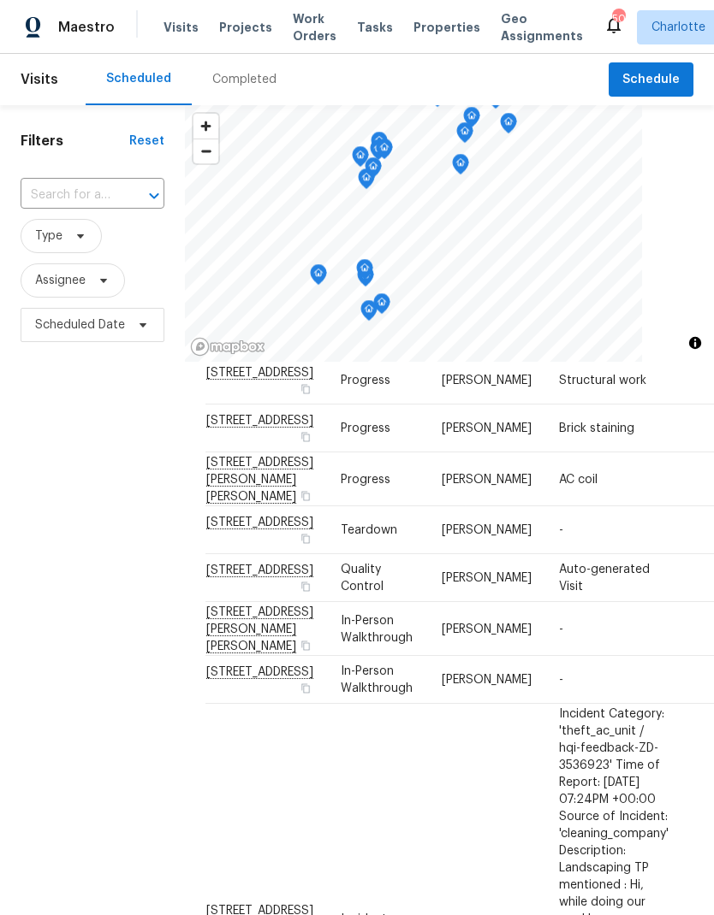
click at [50, 536] on div "Filters Reset ​ Type Assignee Scheduled Date" at bounding box center [92, 599] width 185 height 989
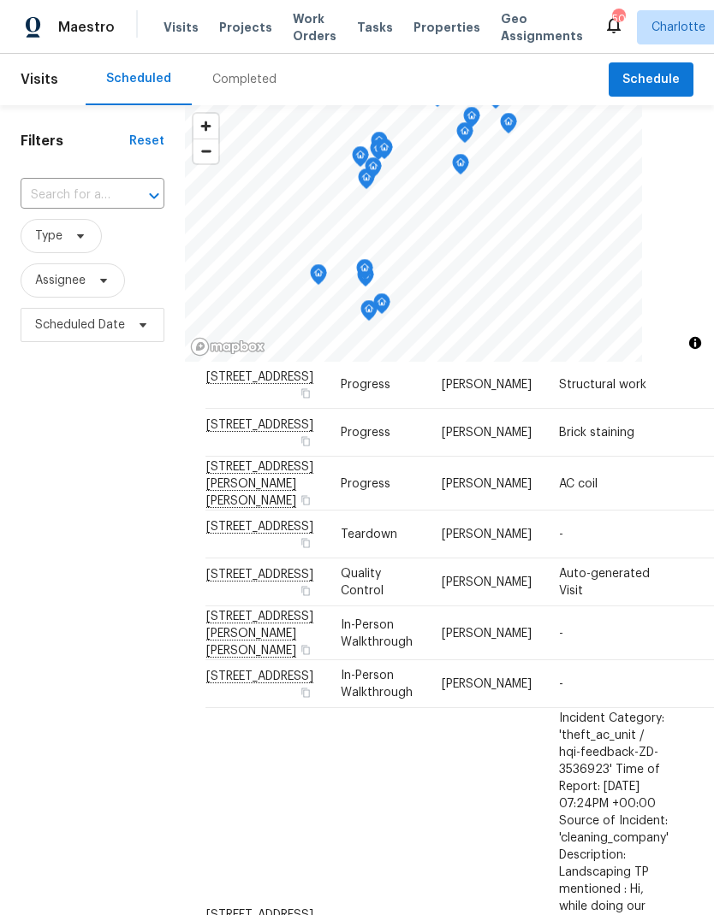
scroll to position [252, 0]
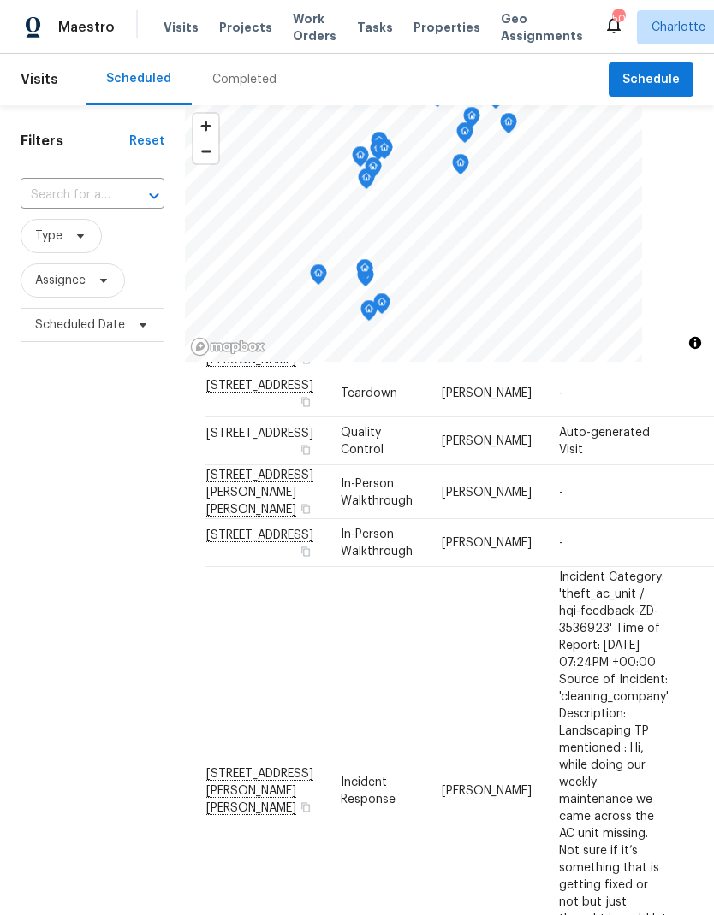
click at [52, 539] on div "Filters Reset ​ Type Assignee Scheduled Date" at bounding box center [92, 599] width 185 height 989
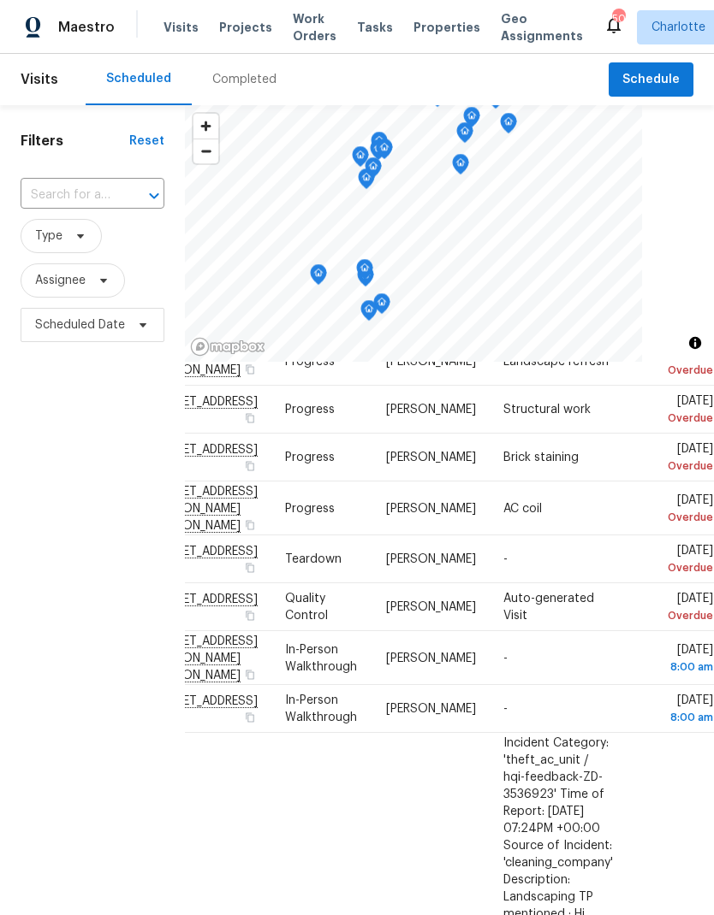
scroll to position [229, 151]
click at [43, 539] on div "Filters Reset ​ Type Assignee Scheduled Date" at bounding box center [92, 599] width 185 height 989
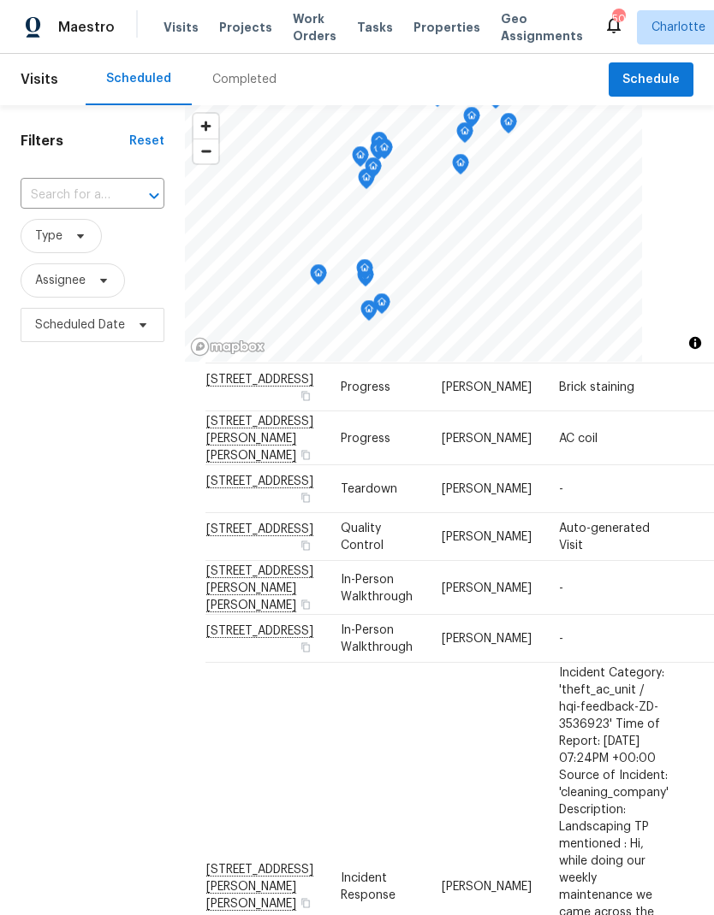
scroll to position [312, -2]
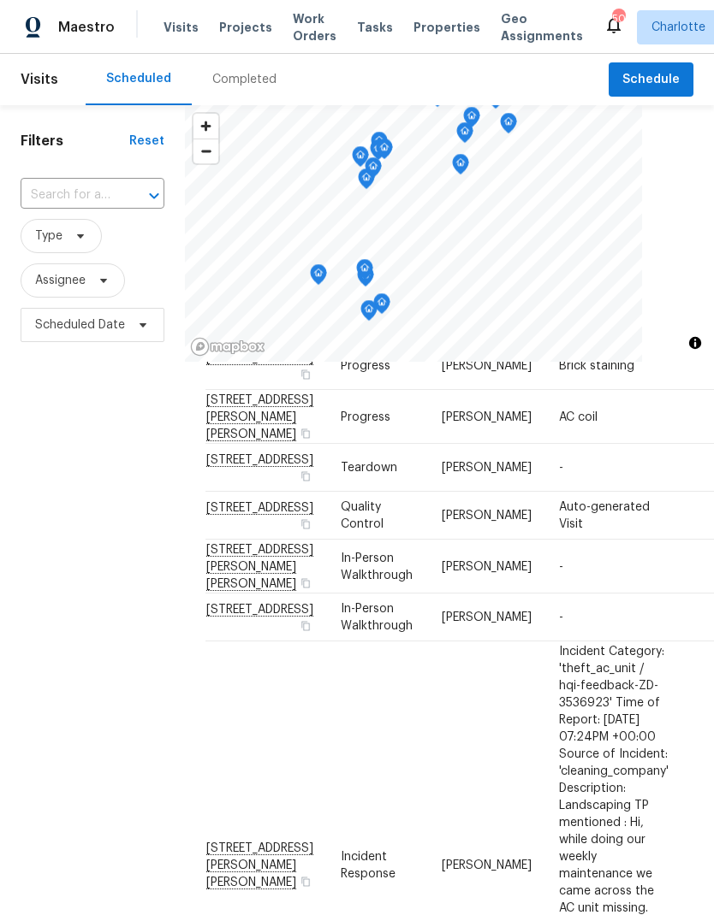
click at [50, 542] on div "Filters Reset ​ Type Assignee Scheduled Date" at bounding box center [92, 599] width 185 height 989
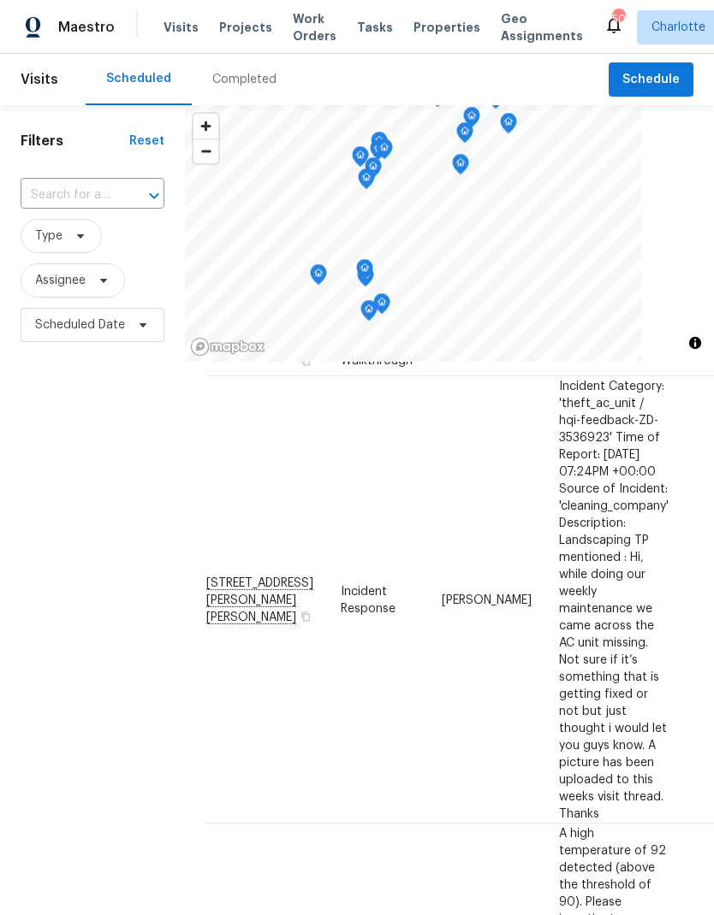
click at [46, 542] on div "Filters Reset ​ Type Assignee Scheduled Date" at bounding box center [92, 599] width 185 height 989
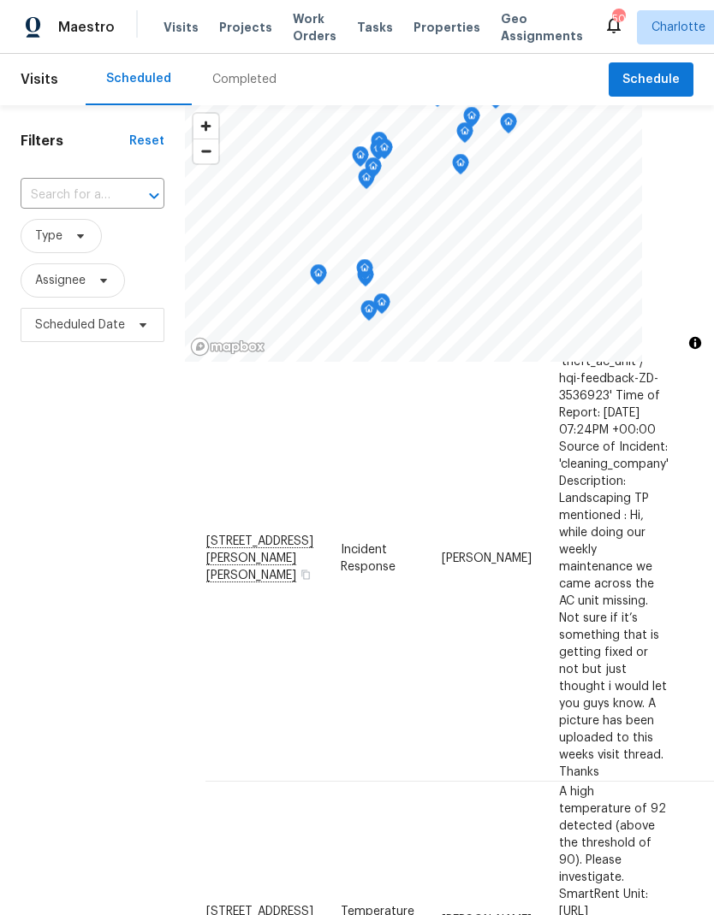
scroll to position [682, -1]
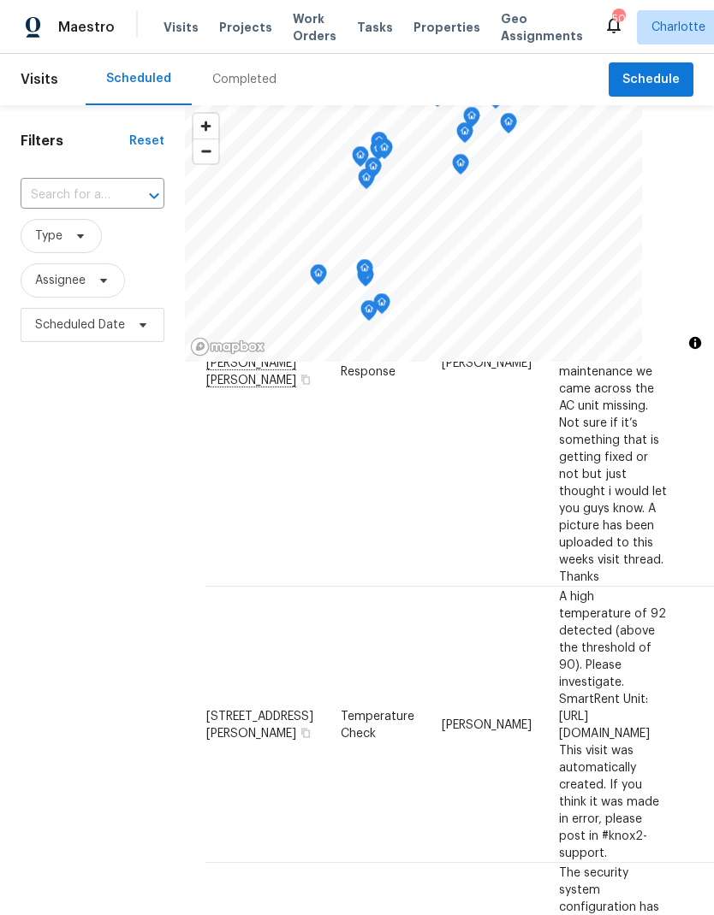
click at [44, 543] on div "Filters Reset ​ Type Assignee Scheduled Date" at bounding box center [92, 599] width 185 height 989
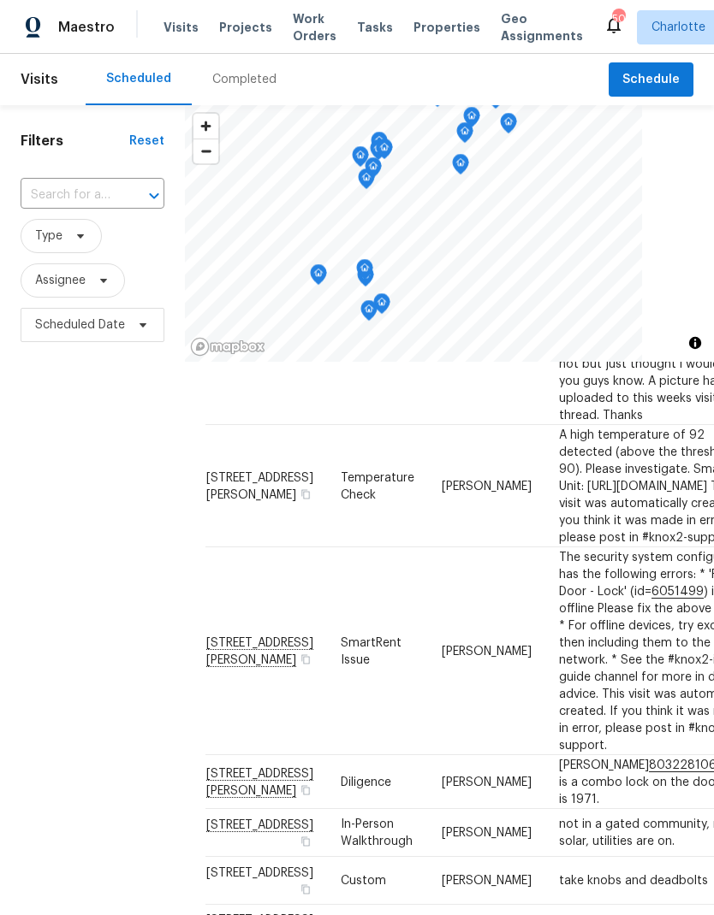
scroll to position [802, -1]
click at [49, 542] on div "Filters Reset ​ Type Assignee Scheduled Date" at bounding box center [92, 599] width 185 height 989
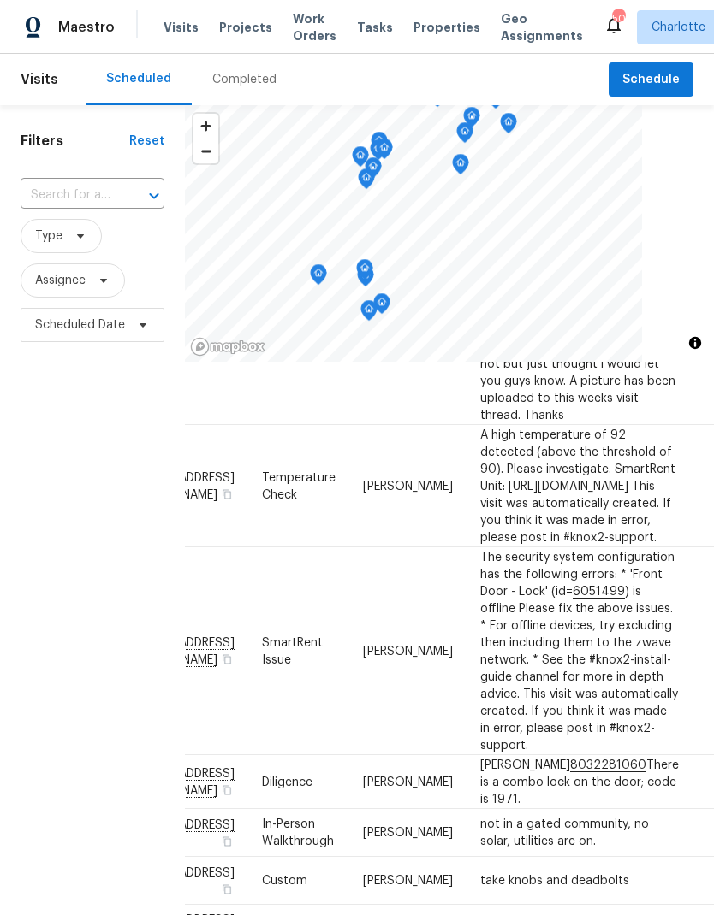
scroll to position [833, 70]
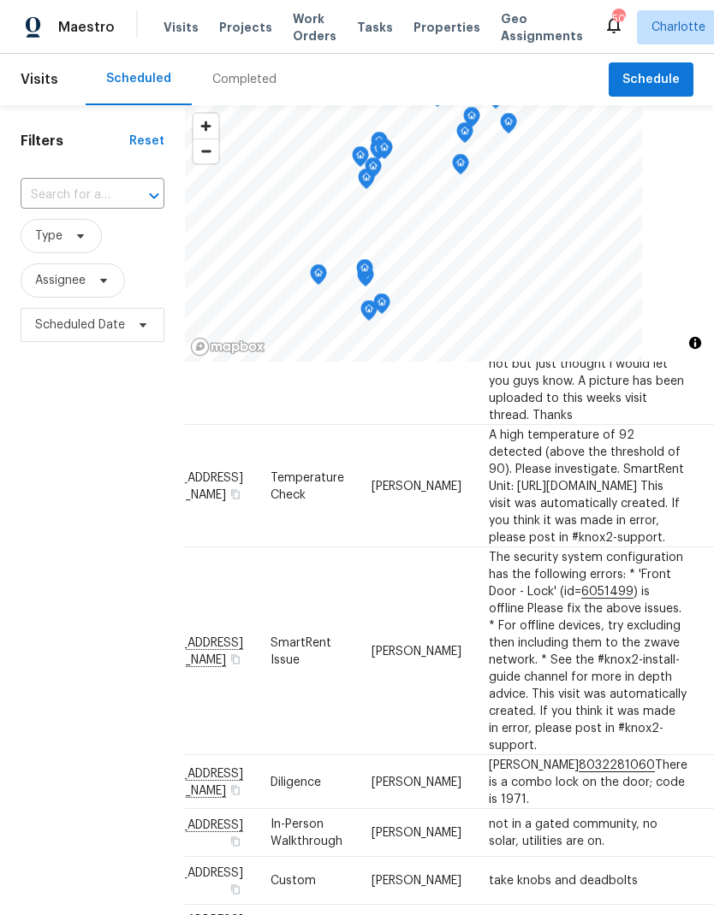
click at [36, 536] on div "Filters Reset ​ Type Assignee Scheduled Date" at bounding box center [92, 599] width 185 height 989
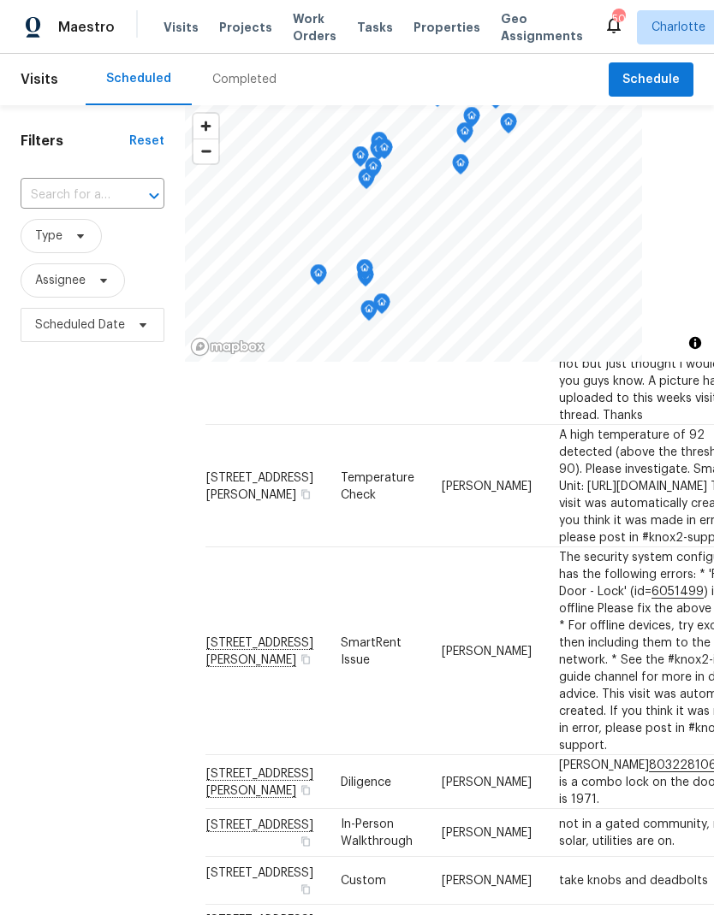
scroll to position [896, -1]
click at [44, 544] on div "Filters Reset ​ Type Assignee Scheduled Date" at bounding box center [92, 599] width 185 height 989
click at [41, 546] on div "Filters Reset ​ Type Assignee Scheduled Date" at bounding box center [92, 599] width 185 height 989
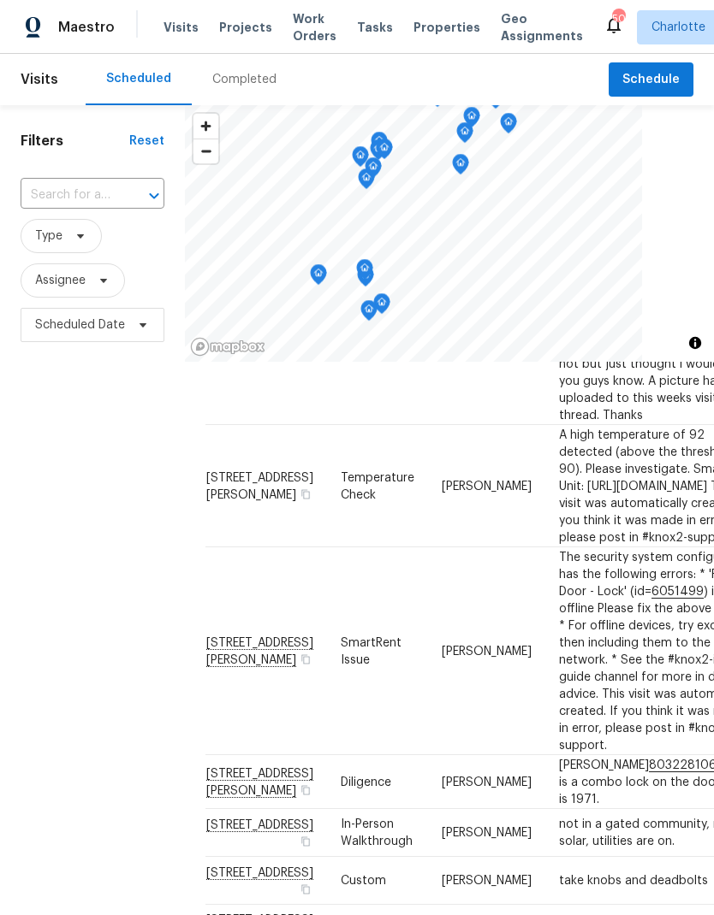
click at [48, 549] on div "Filters Reset ​ Type Assignee Scheduled Date" at bounding box center [92, 599] width 185 height 989
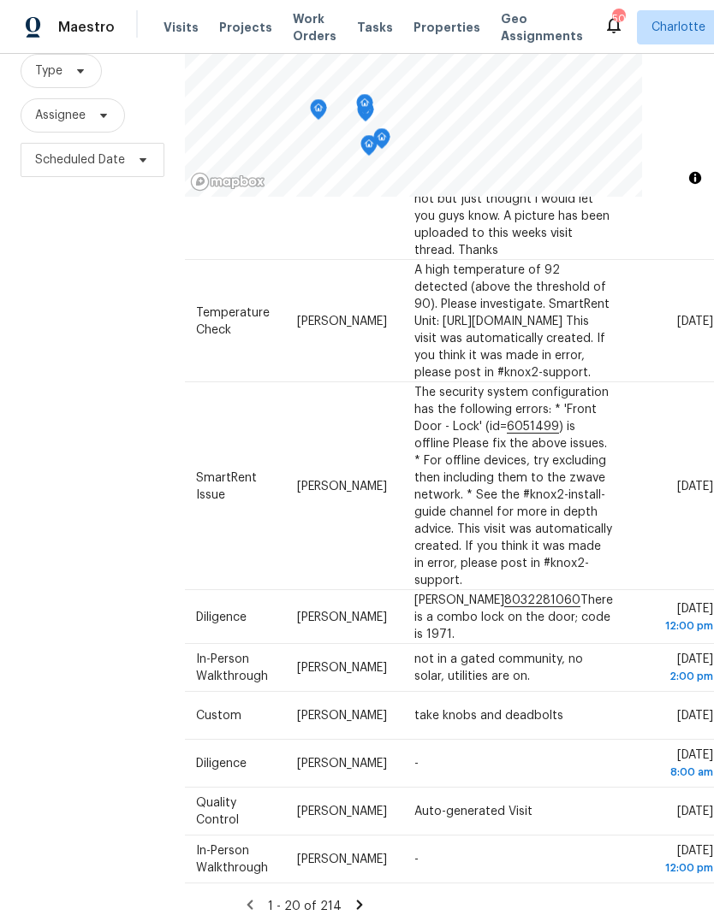
scroll to position [0, 0]
click at [39, 552] on div "Filters Reset ​ Type Assignee Scheduled Date" at bounding box center [92, 434] width 185 height 989
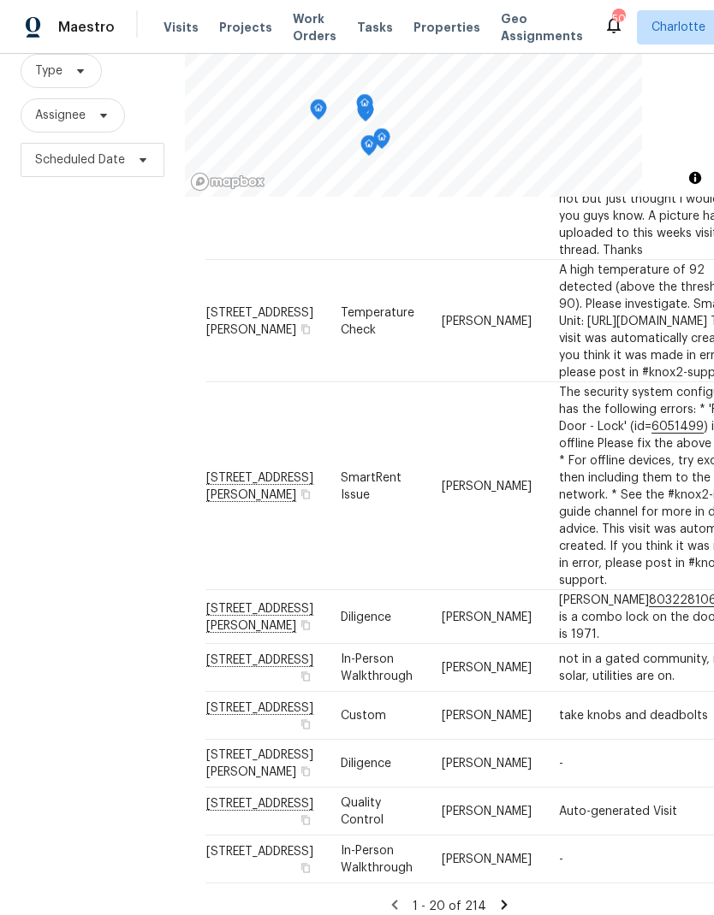
click at [42, 558] on div "Filters Reset ​ Type Assignee Scheduled Date" at bounding box center [92, 434] width 185 height 989
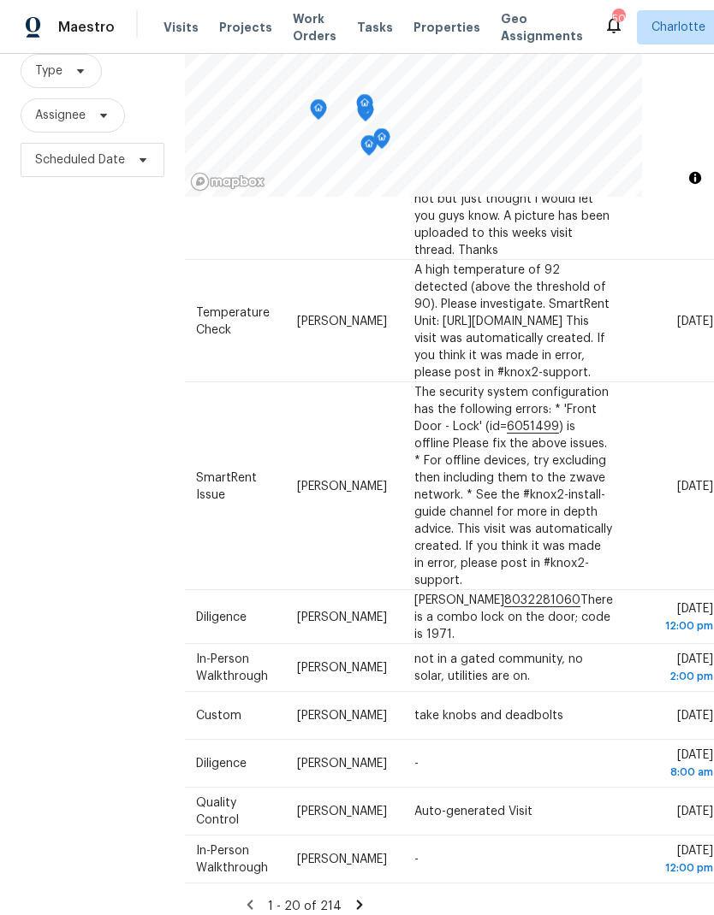
click at [37, 554] on div "Filters Reset ​ Type Assignee Scheduled Date" at bounding box center [92, 434] width 185 height 989
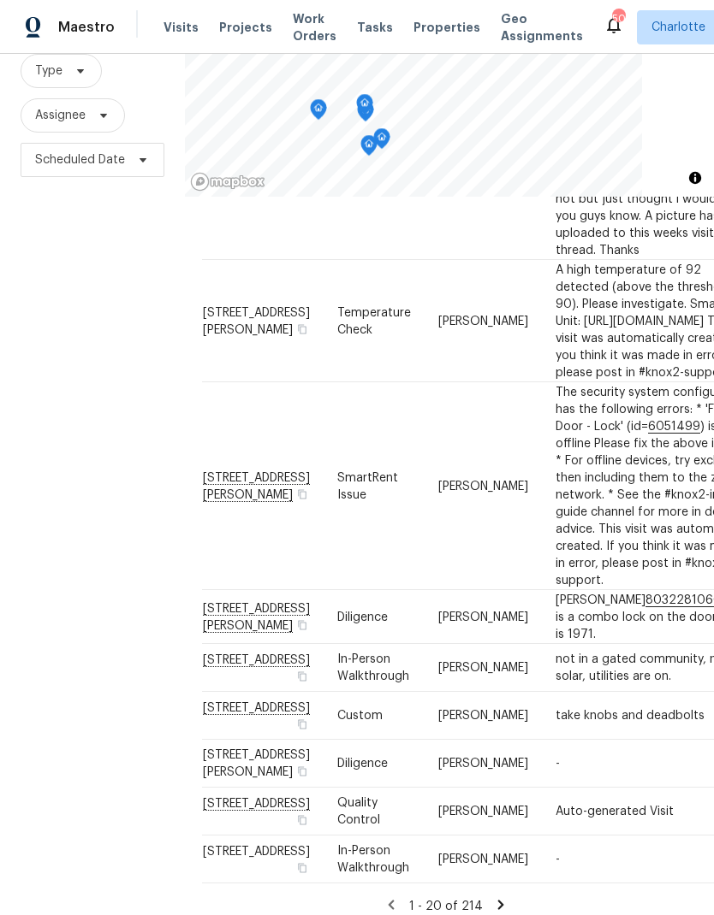
click at [39, 558] on div "Filters Reset ​ Type Assignee Scheduled Date" at bounding box center [92, 434] width 185 height 989
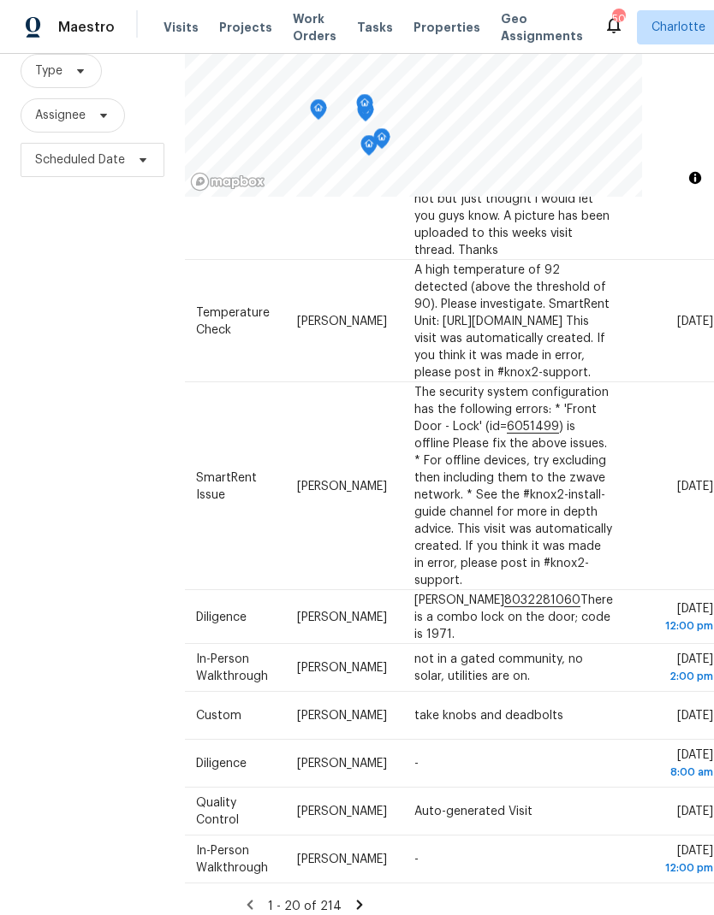
click at [37, 556] on div "Filters Reset ​ Type Assignee Scheduled Date" at bounding box center [92, 434] width 185 height 989
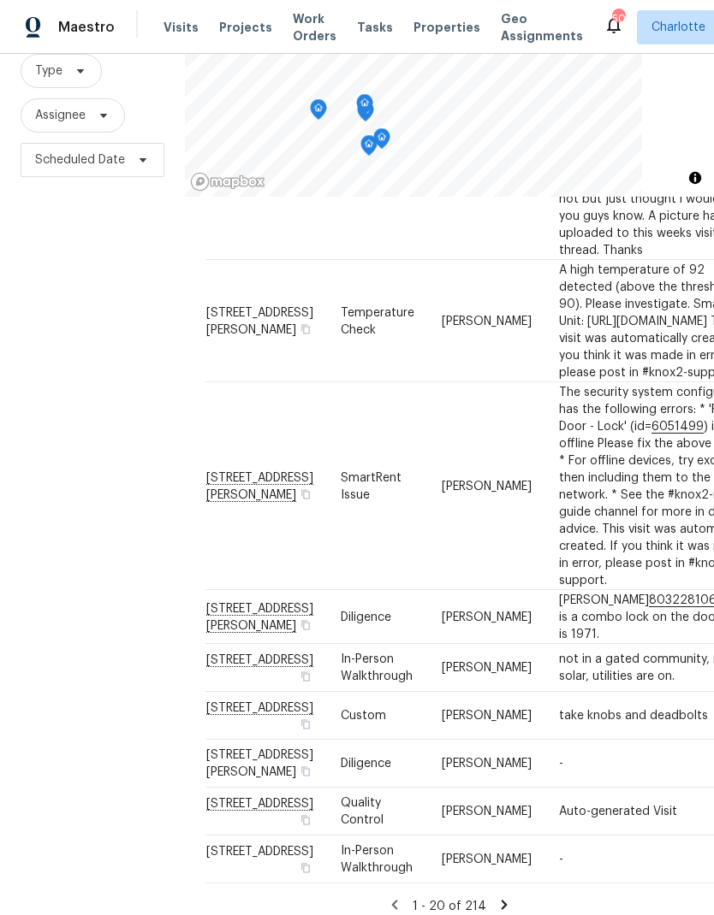
click at [37, 558] on div "Filters Reset ​ Type Assignee Scheduled Date" at bounding box center [92, 434] width 185 height 989
click at [38, 560] on div "Filters Reset ​ Type Assignee Scheduled Date" at bounding box center [92, 434] width 185 height 989
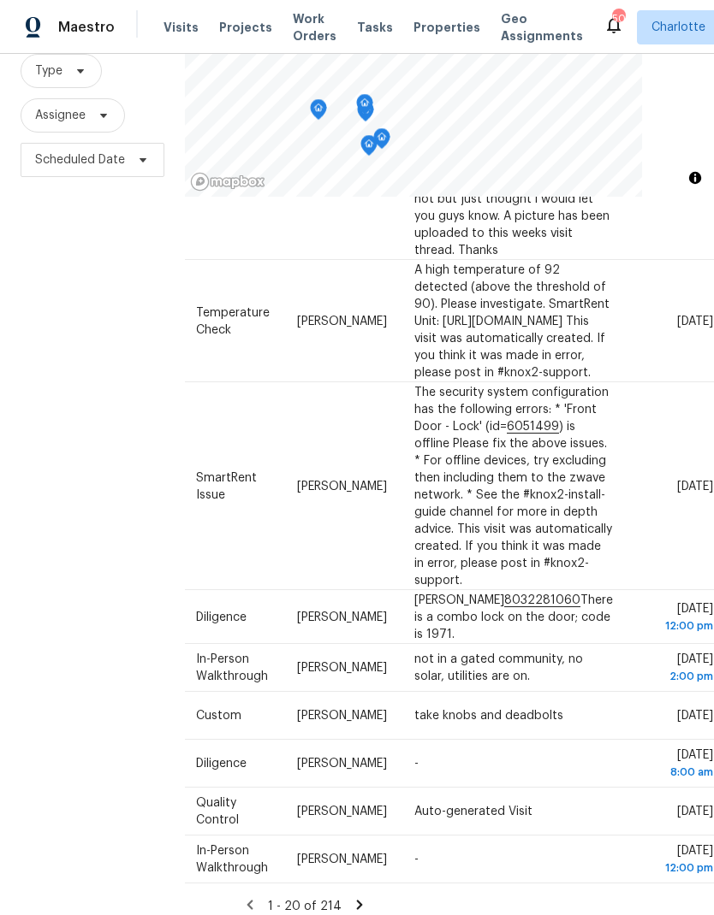
click at [35, 556] on div "Filters Reset ​ Type Assignee Scheduled Date" at bounding box center [92, 434] width 185 height 989
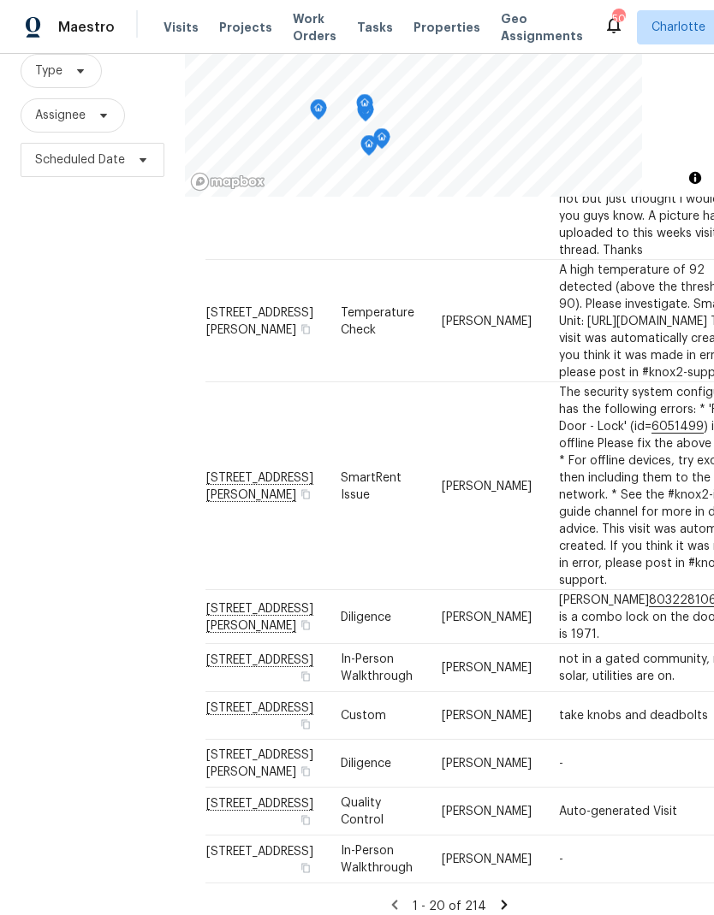
click at [37, 560] on div "Filters Reset ​ Type Assignee Scheduled Date" at bounding box center [92, 434] width 185 height 989
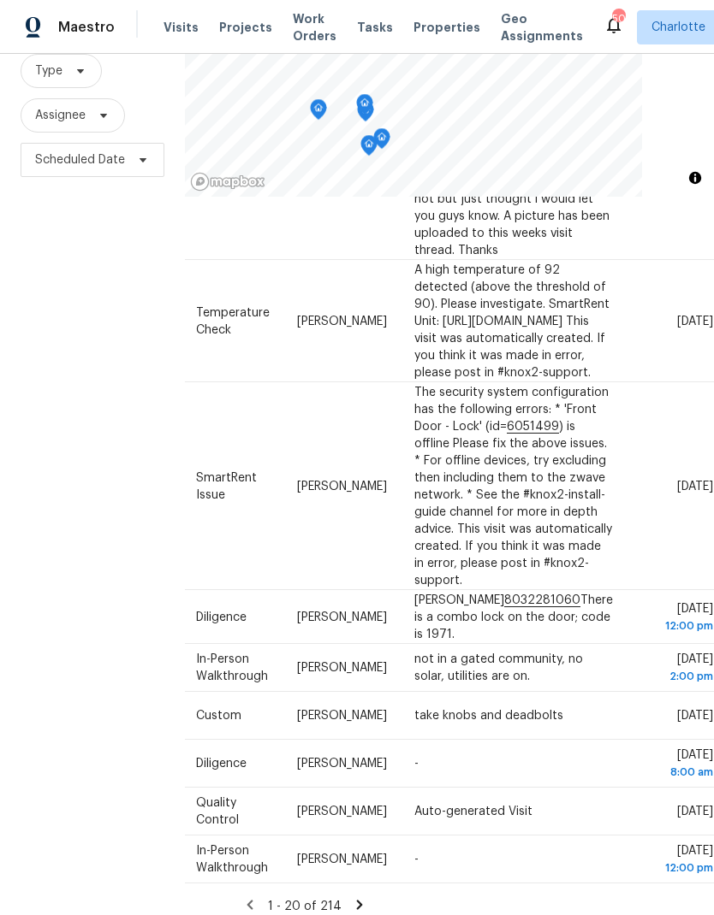
click at [32, 559] on div "Filters Reset ​ Type Assignee Scheduled Date" at bounding box center [92, 434] width 185 height 989
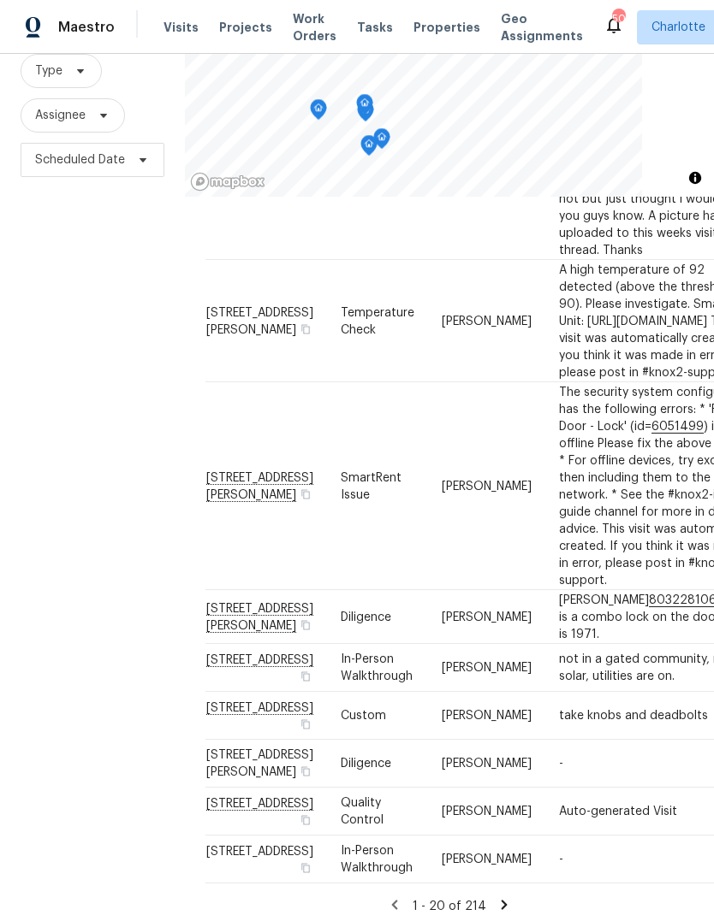
click at [33, 561] on div "Filters Reset ​ Type Assignee Scheduled Date" at bounding box center [92, 434] width 185 height 989
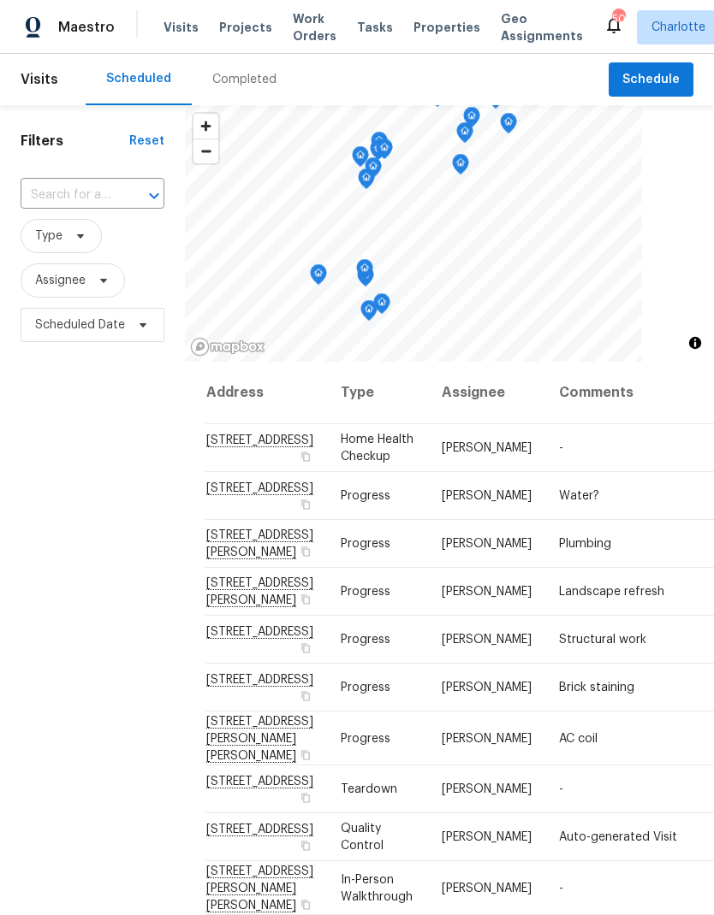
click at [51, 496] on div "Filters Reset ​ Type Assignee Scheduled Date" at bounding box center [92, 599] width 185 height 989
